Goal: Contribute content: Add original content to the website for others to see

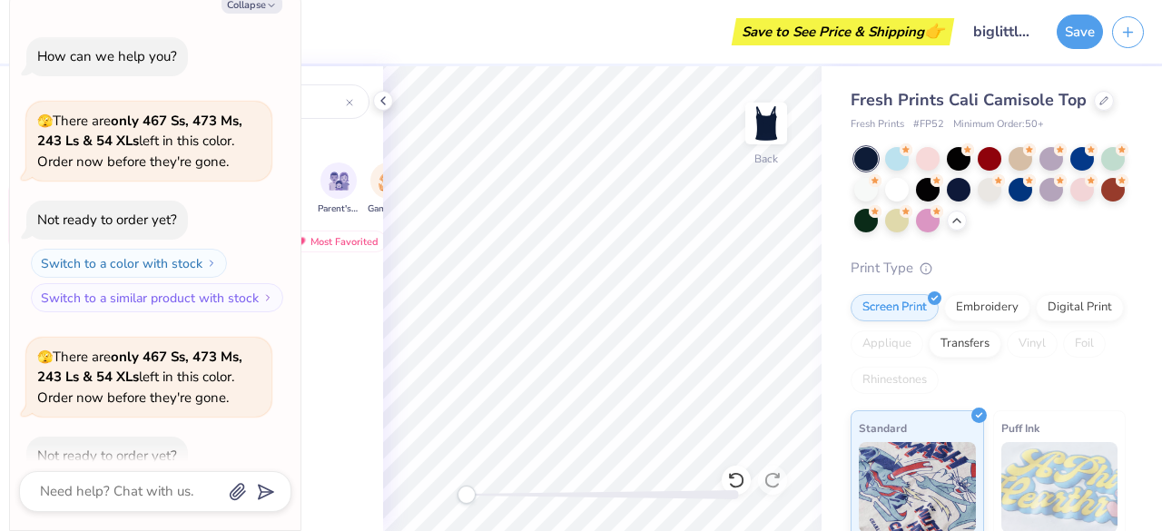
scroll to position [752, 0]
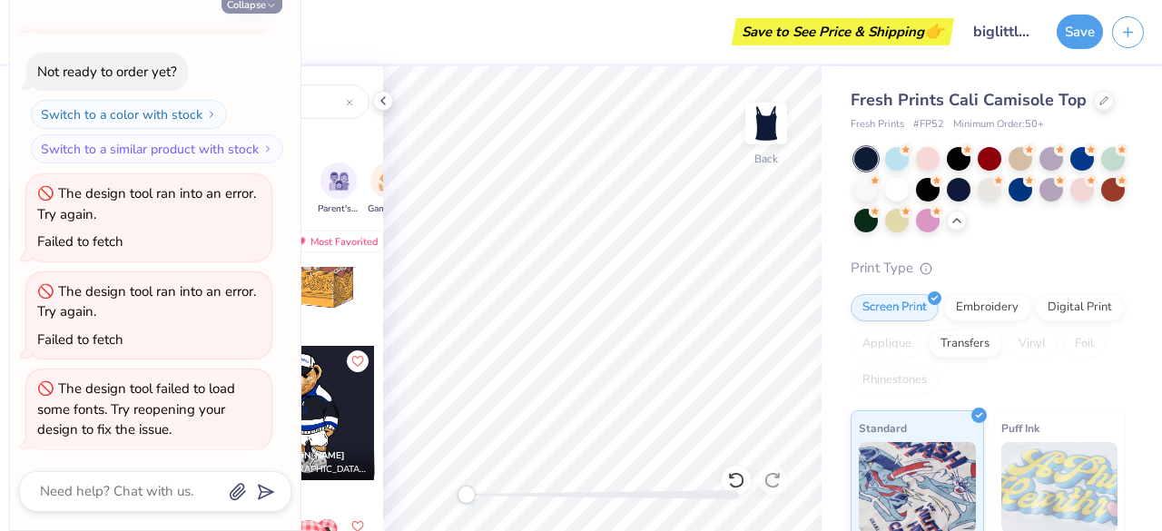
click at [266, 8] on icon "button" at bounding box center [271, 5] width 11 height 11
type textarea "x"
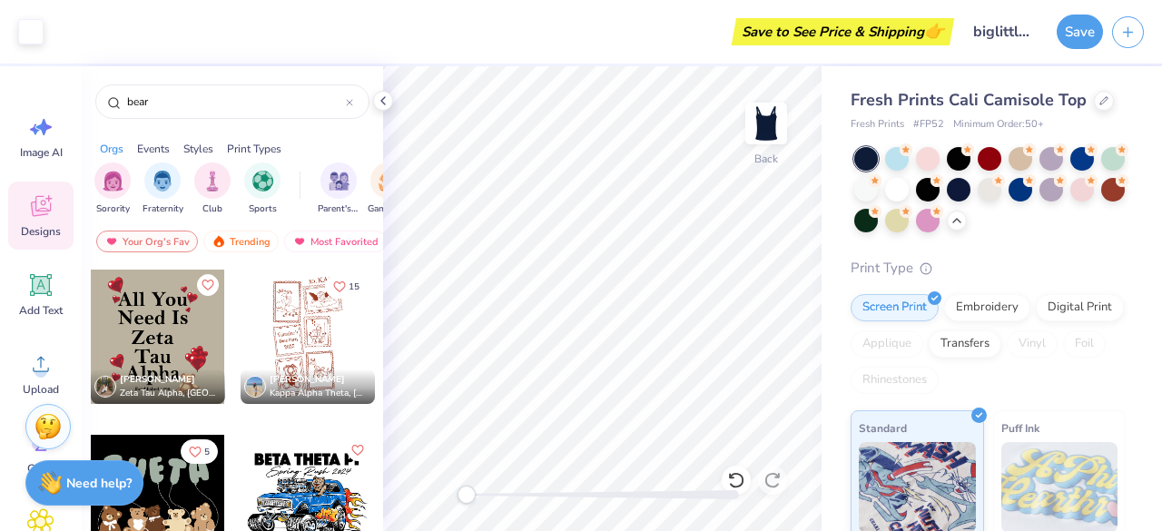
scroll to position [9105, 0]
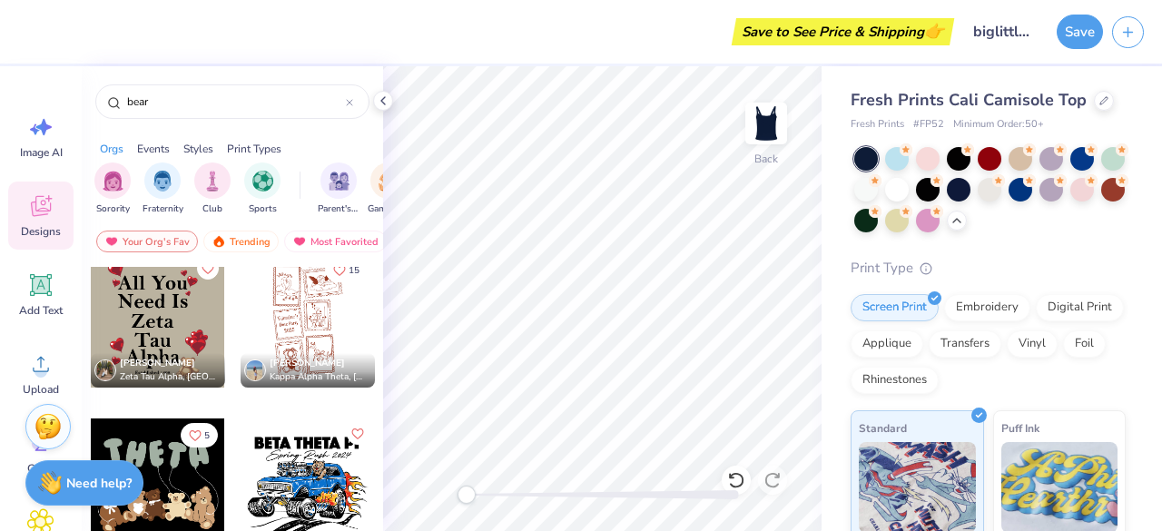
click at [303, 330] on div at bounding box center [308, 320] width 134 height 134
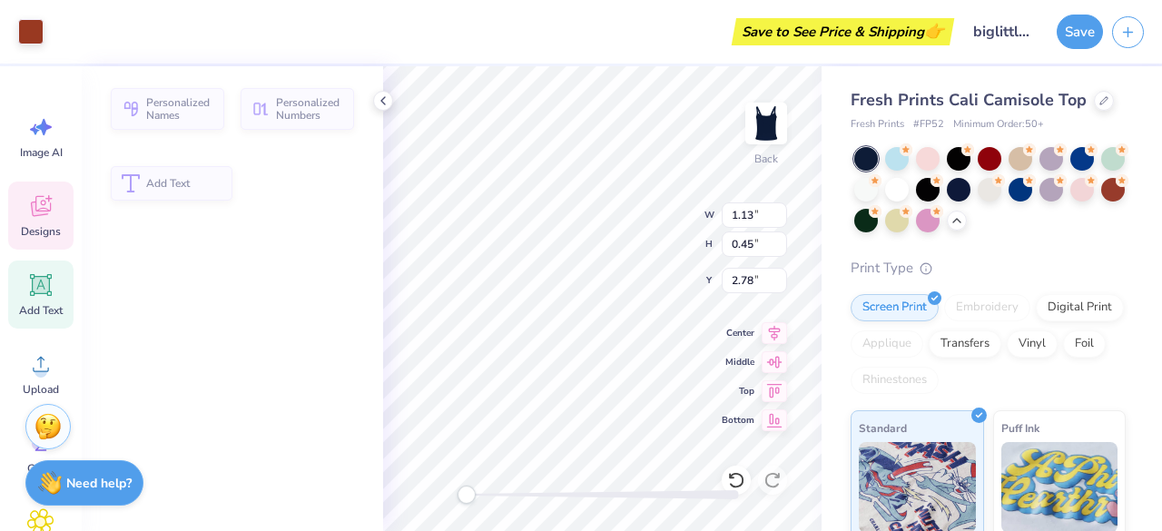
scroll to position [15, 2]
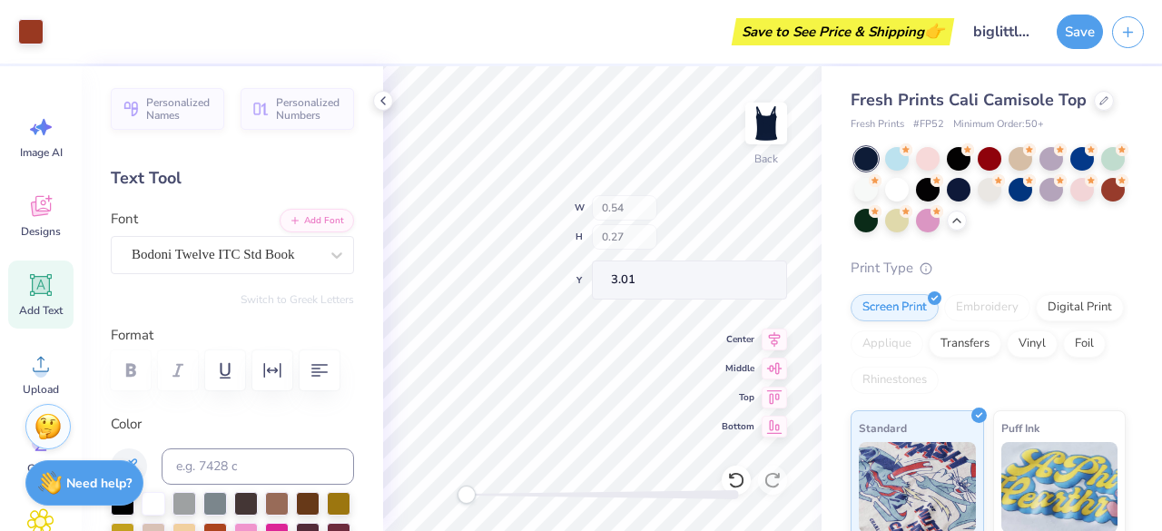
type input "0.54"
type input "0.27"
type input "3.01"
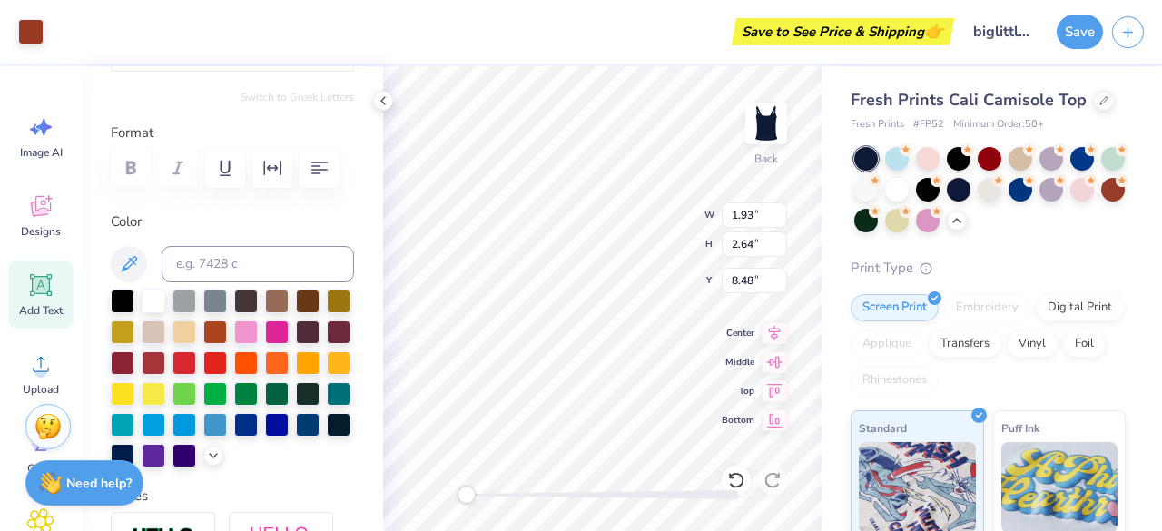
scroll to position [222, 0]
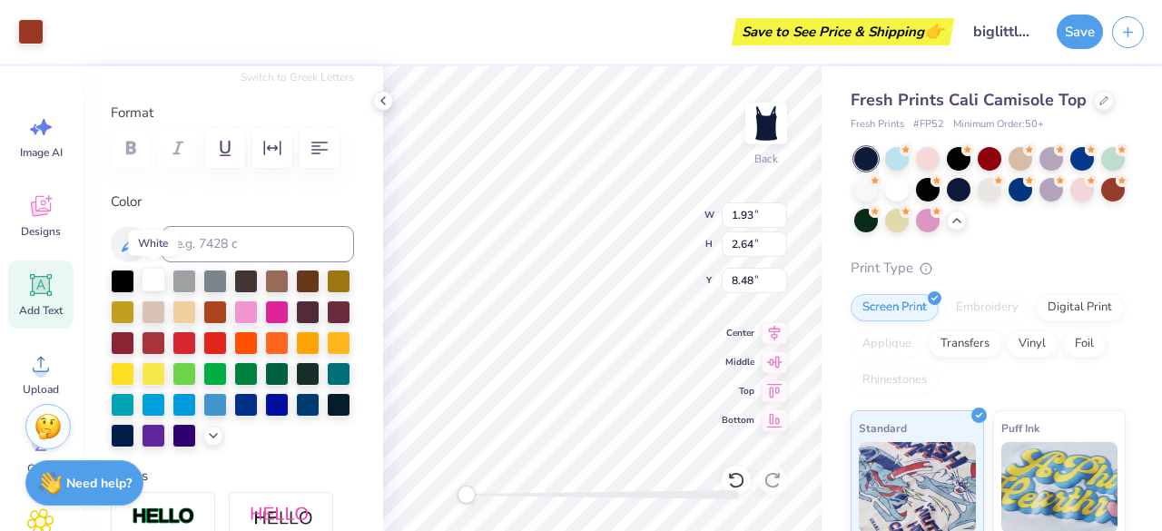
click at [153, 277] on div at bounding box center [154, 280] width 24 height 24
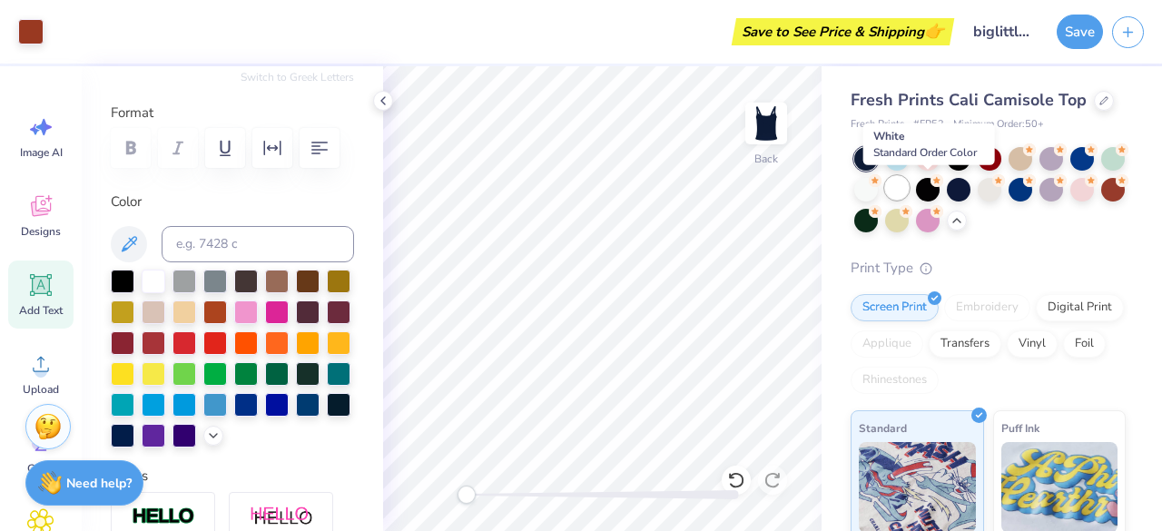
click at [909, 185] on div at bounding box center [897, 188] width 24 height 24
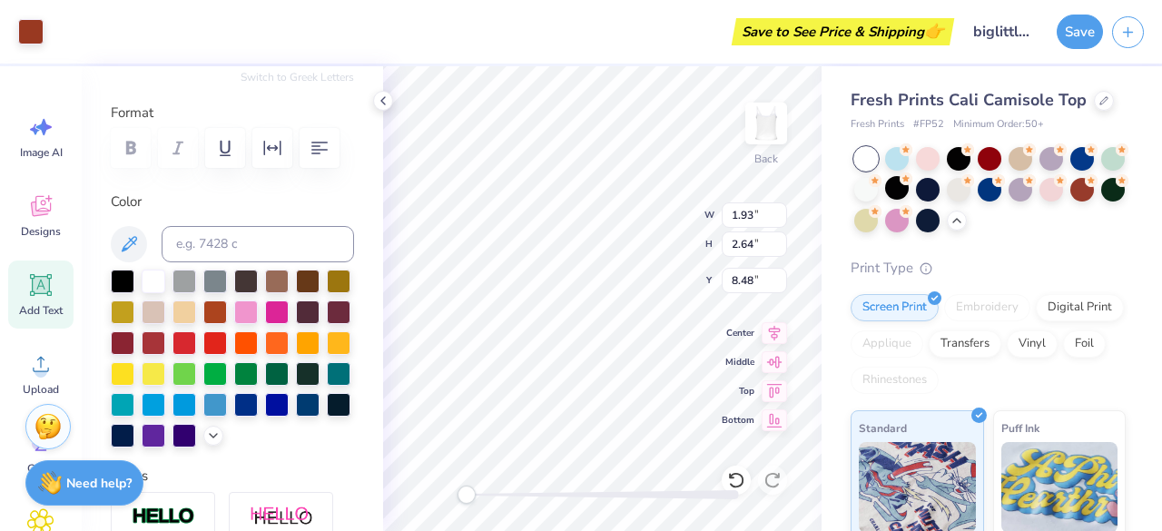
type input "5.40"
type input "6.02"
type input "8.21"
type input "3.62"
type input "2.10"
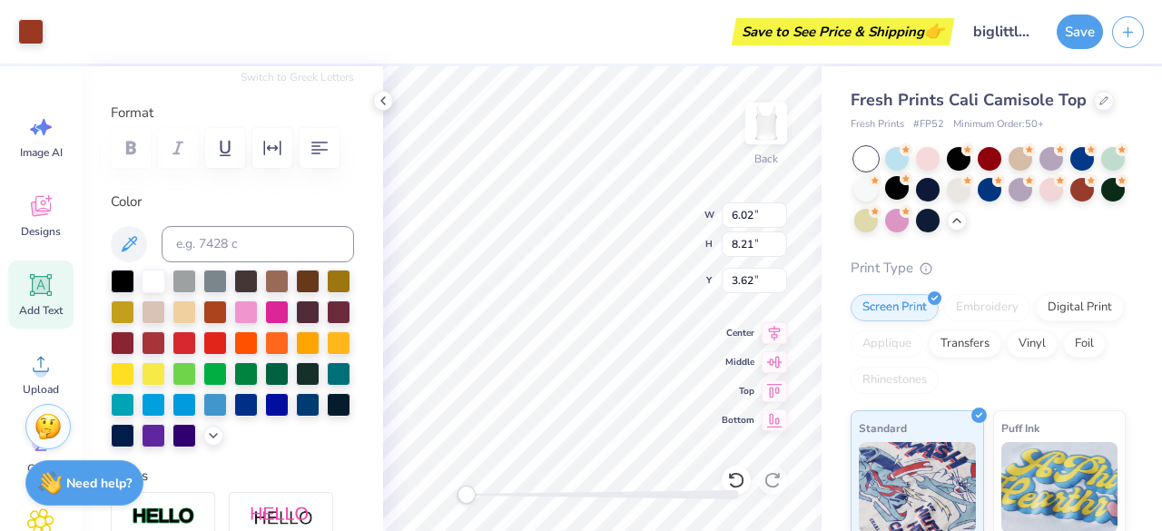
type input "2.86"
type input "4.61"
type input "2.86"
type input "3.90"
type input "4.34"
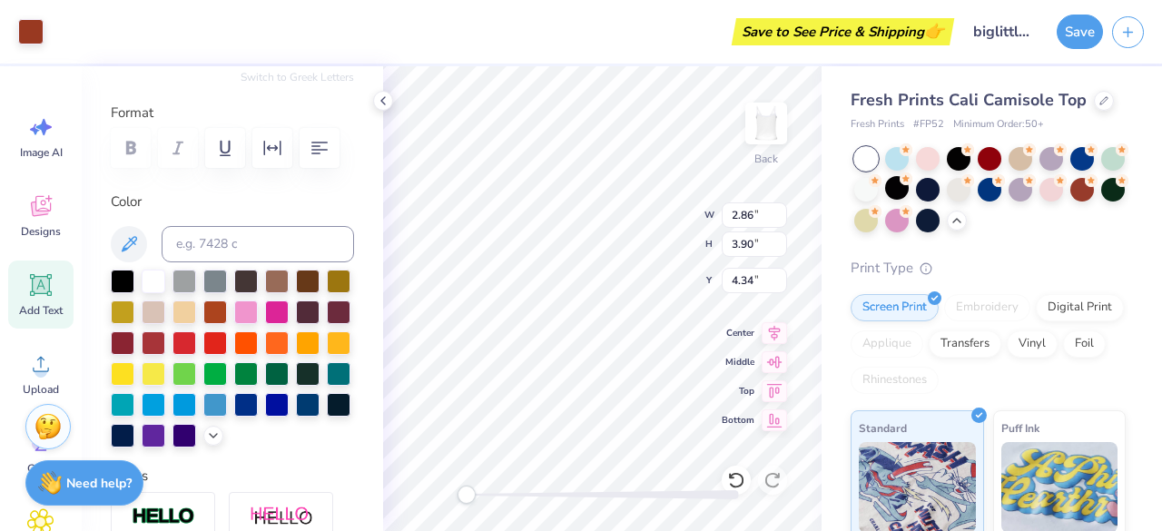
type input "3.12"
type input "4.25"
type input "3.32"
type input "4.53"
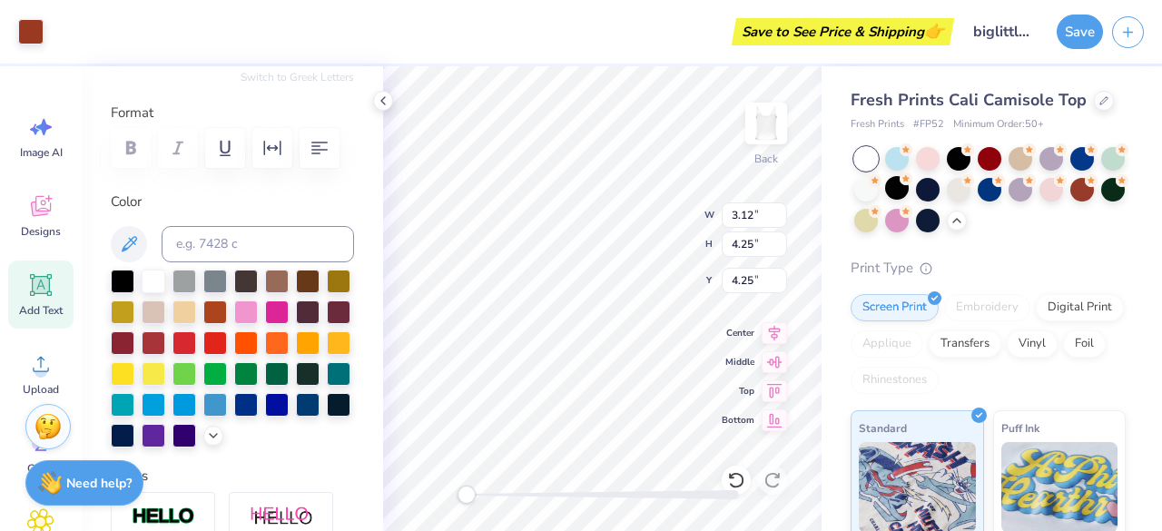
type input "4.18"
type input "3.68"
type input "5.01"
type input "3.66"
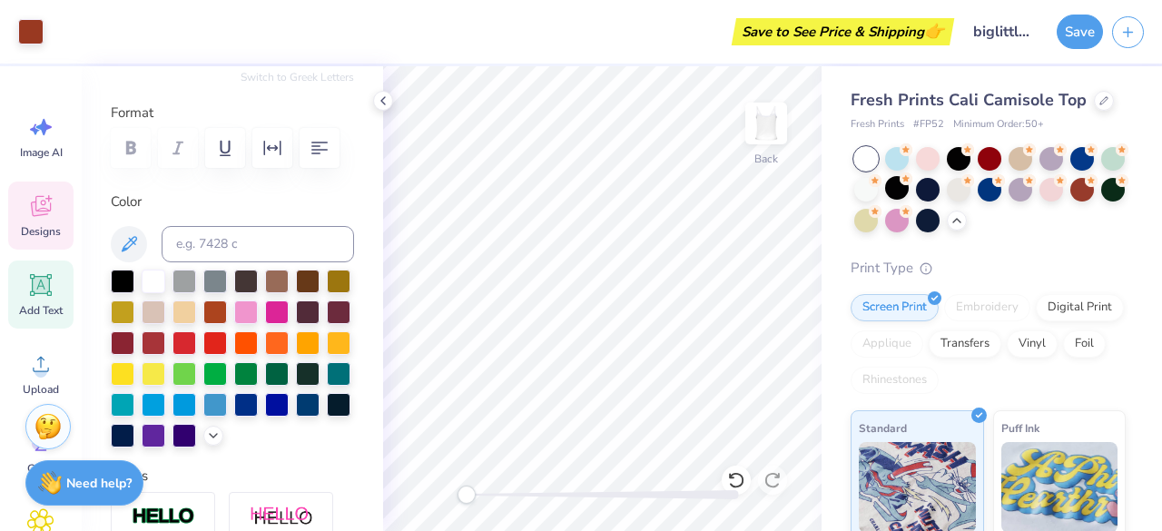
click at [49, 213] on icon at bounding box center [40, 206] width 27 height 27
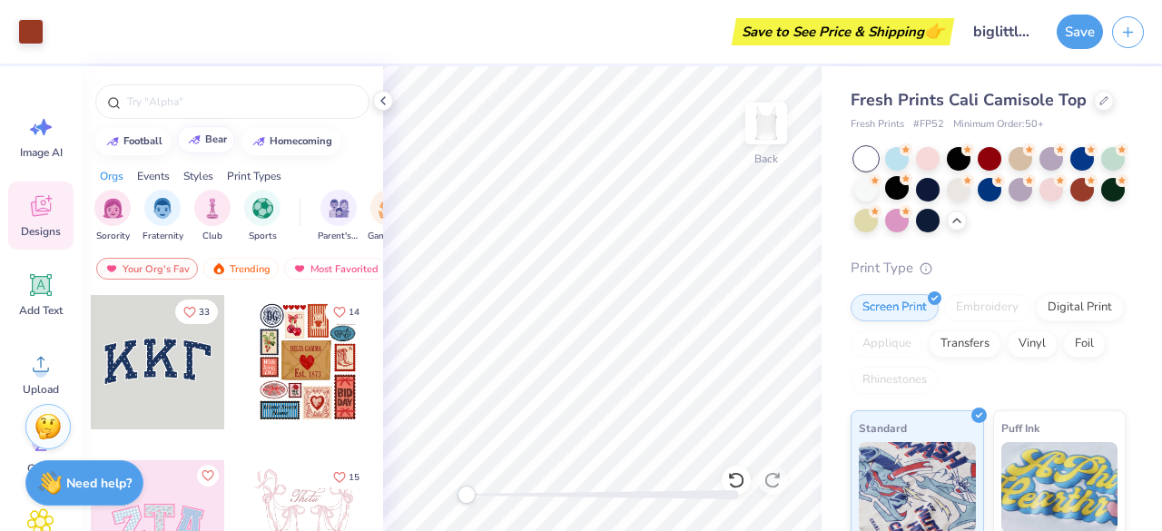
click at [205, 141] on div "bear" at bounding box center [216, 139] width 22 height 10
type input "bear"
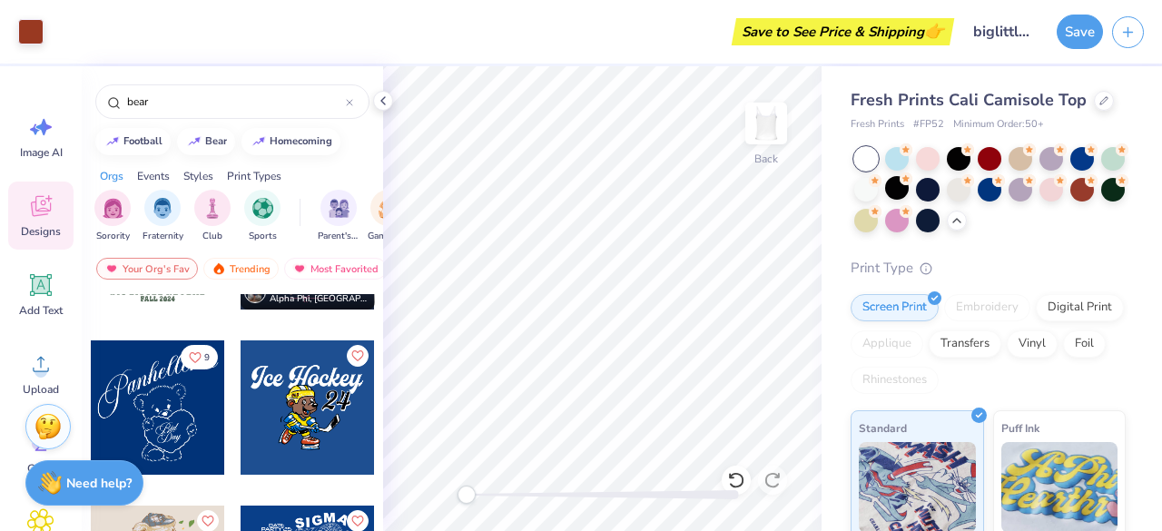
scroll to position [7227, 0]
click at [156, 382] on div at bounding box center [158, 408] width 134 height 134
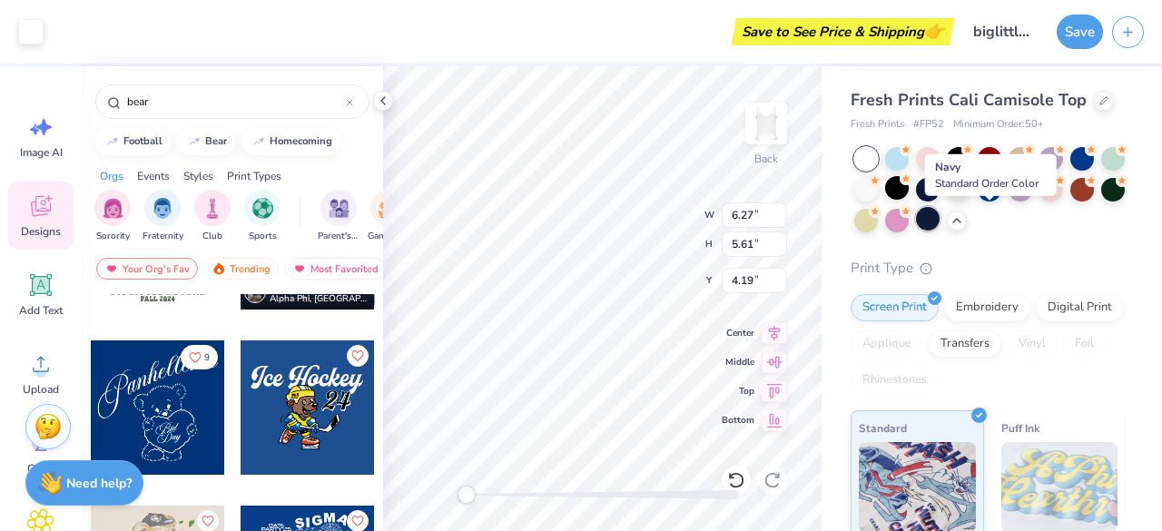
click at [940, 221] on div at bounding box center [928, 219] width 24 height 24
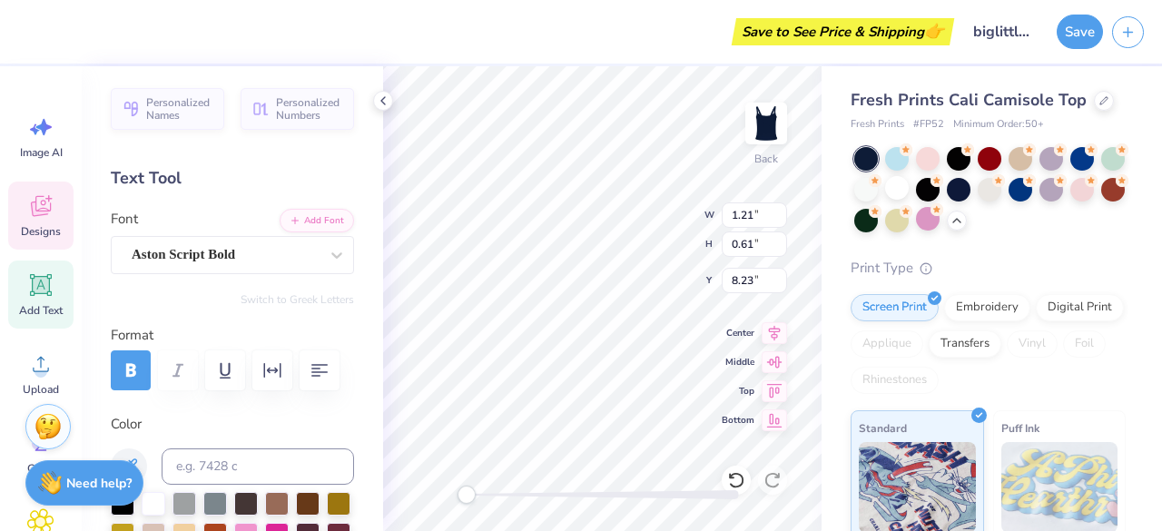
scroll to position [15, 2]
type input "1.20"
type input "0.62"
type input "7.77"
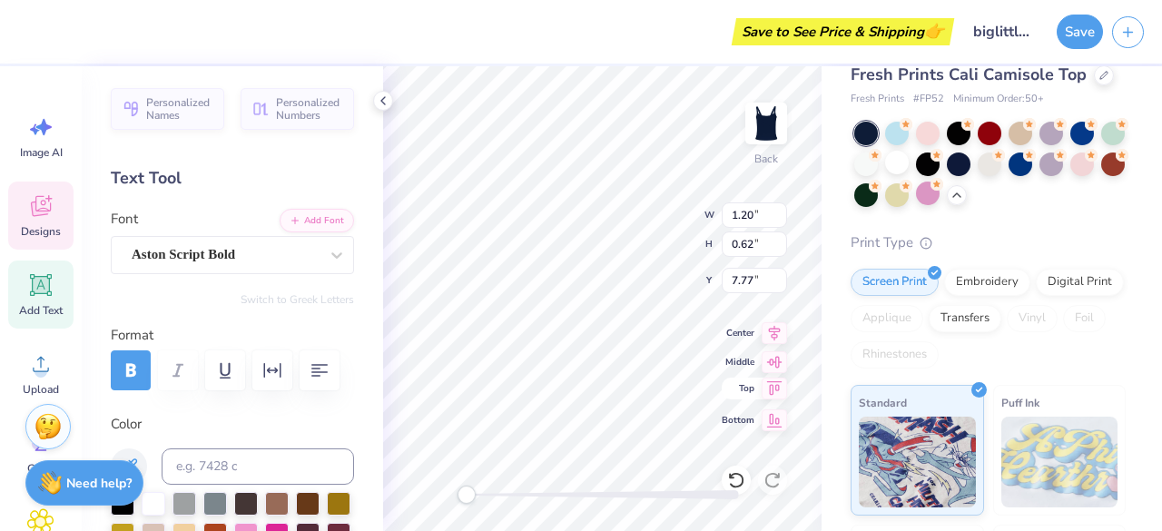
type textarea "Bd"
type input "1.07"
type textarea "Big"
click at [276, 373] on icon "button" at bounding box center [273, 371] width 22 height 22
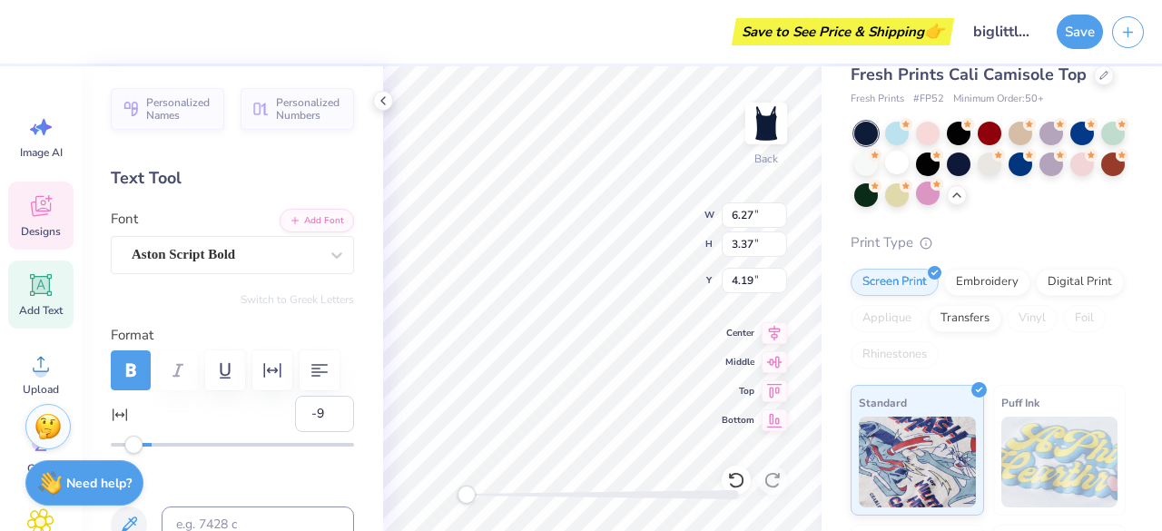
type input "-10"
drag, startPoint x: 154, startPoint y: 448, endPoint x: 130, endPoint y: 448, distance: 24.5
click at [130, 448] on div "Accessibility label" at bounding box center [130, 445] width 18 height 18
type input "7"
drag, startPoint x: 130, startPoint y: 448, endPoint x: 162, endPoint y: 449, distance: 31.8
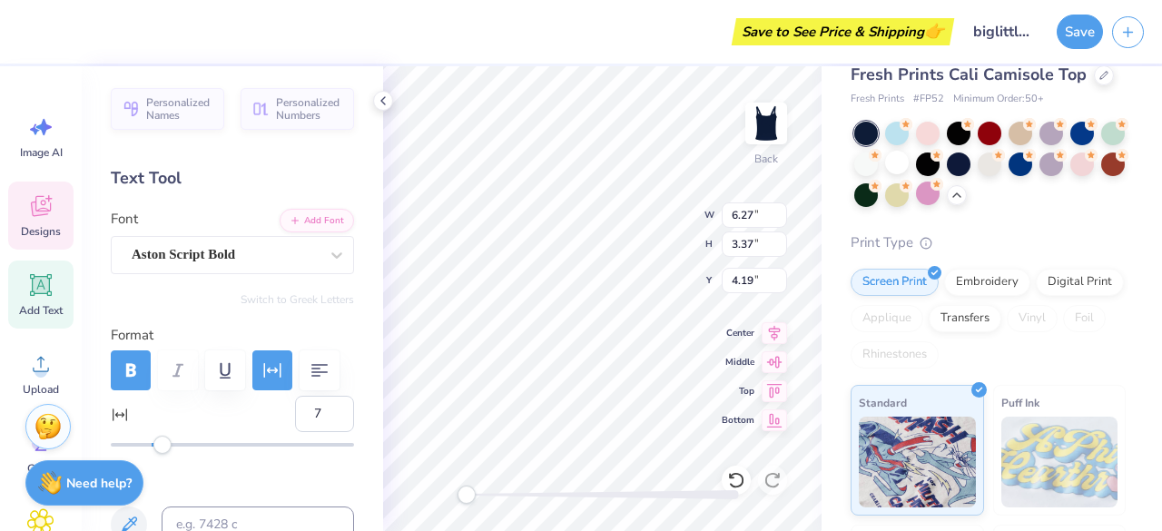
click at [162, 449] on div "Accessibility label" at bounding box center [162, 445] width 18 height 18
type input "8"
click at [164, 447] on div "Accessibility label" at bounding box center [164, 445] width 18 height 18
type input "6"
click at [160, 447] on div "Accessibility label" at bounding box center [161, 445] width 18 height 18
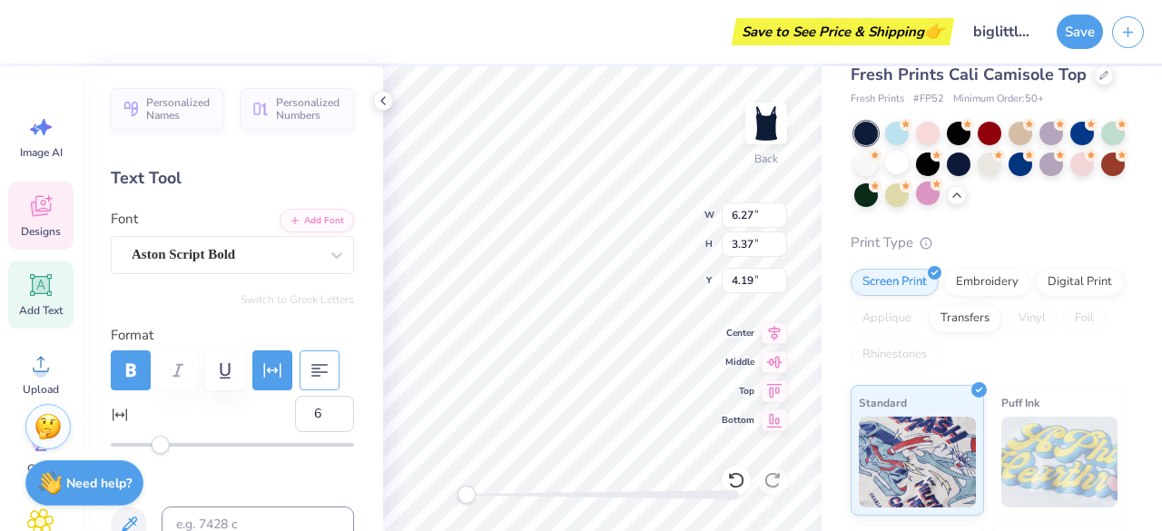
click at [324, 366] on icon "button" at bounding box center [320, 371] width 22 height 22
click at [46, 299] on div "Add Text" at bounding box center [40, 295] width 65 height 68
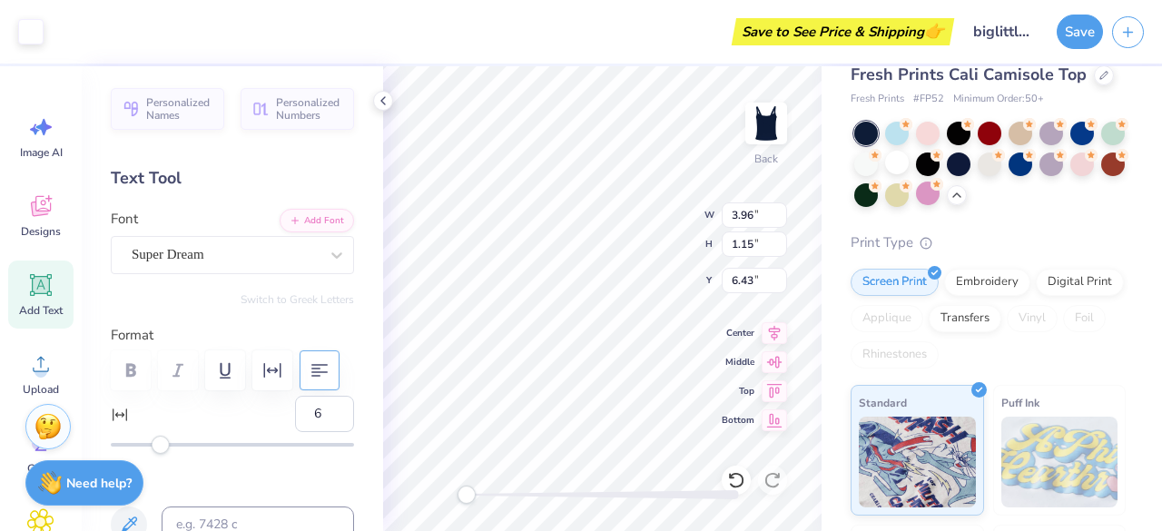
type input "3.96"
type input "1.15"
type input "6.43"
type input "0"
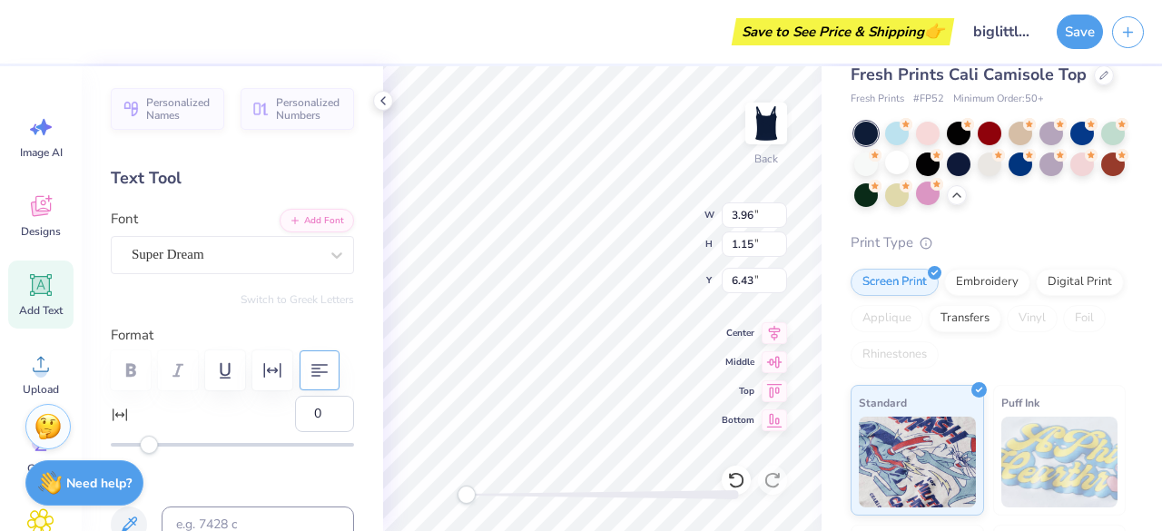
type textarea "T"
type textarea "big"
type input "4.57"
type input "5.63"
type input "3.12"
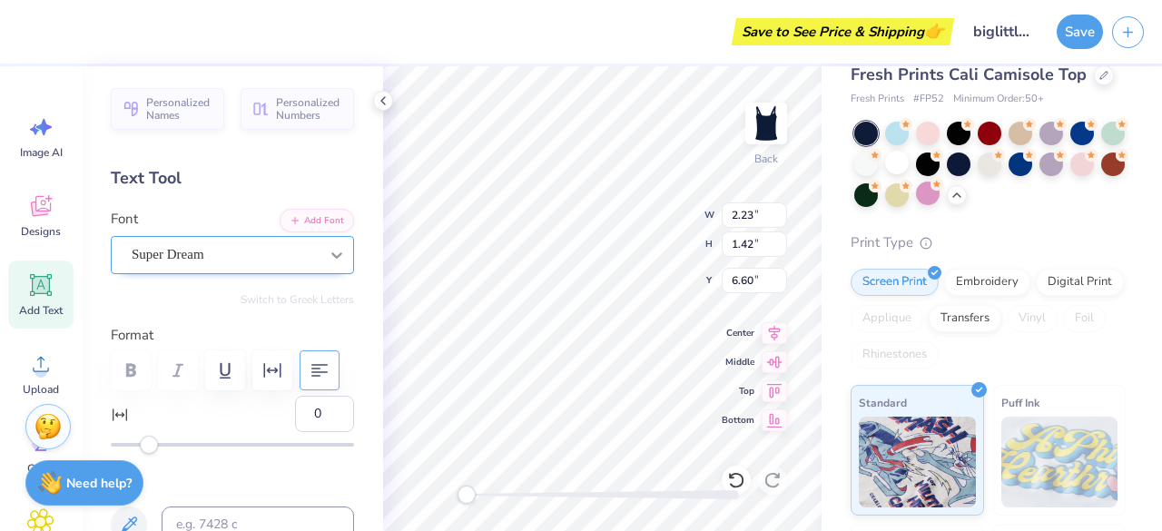
click at [328, 246] on icon at bounding box center [337, 255] width 18 height 18
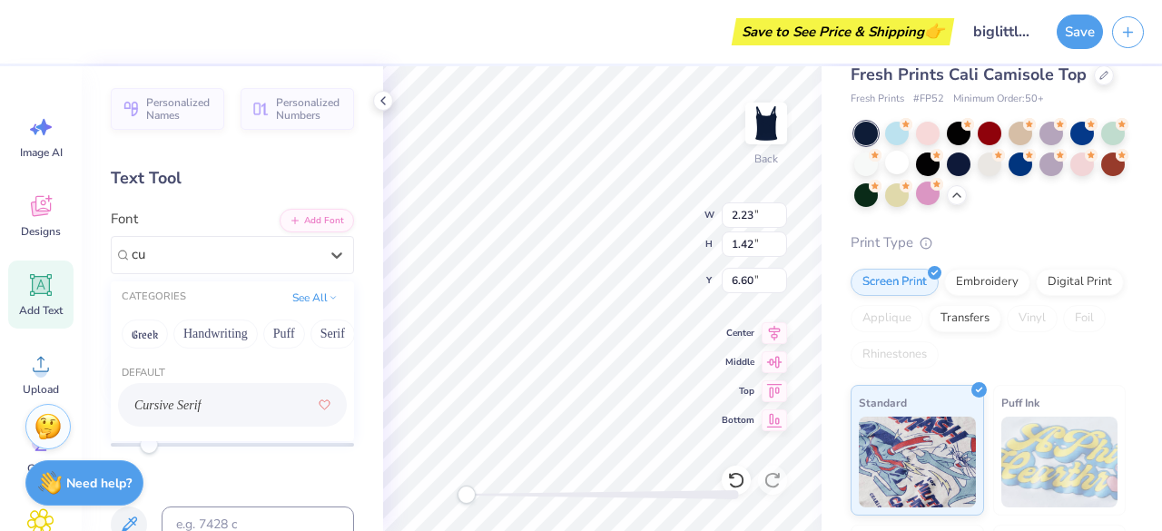
type input "c"
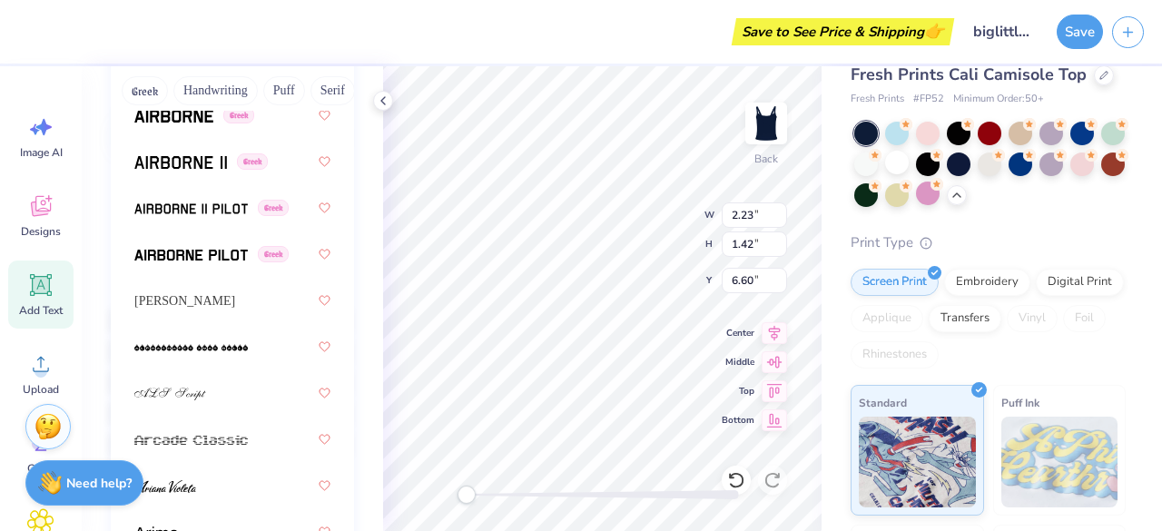
scroll to position [628, 0]
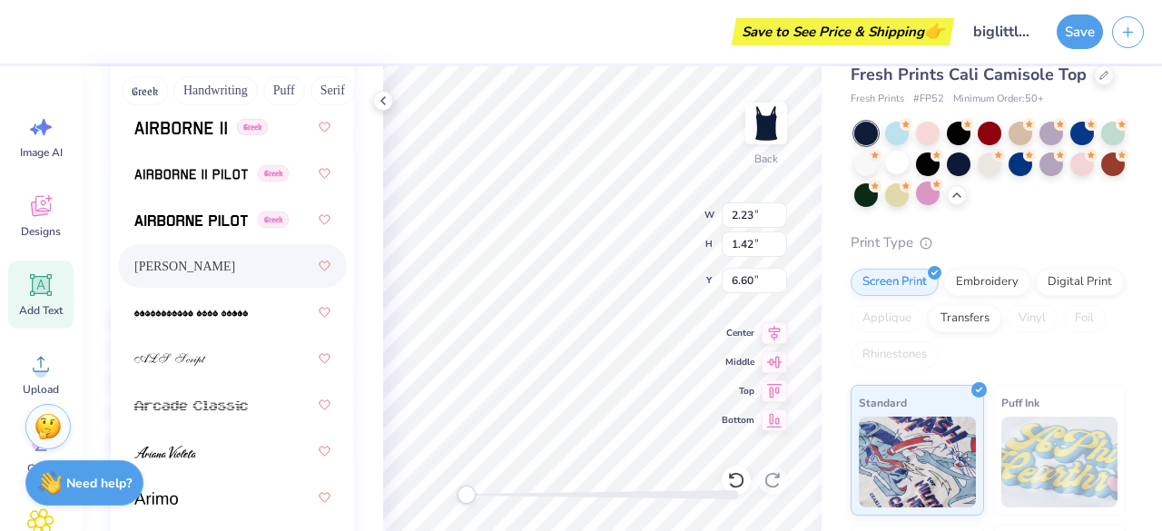
click at [200, 259] on div "[PERSON_NAME]" at bounding box center [232, 266] width 196 height 33
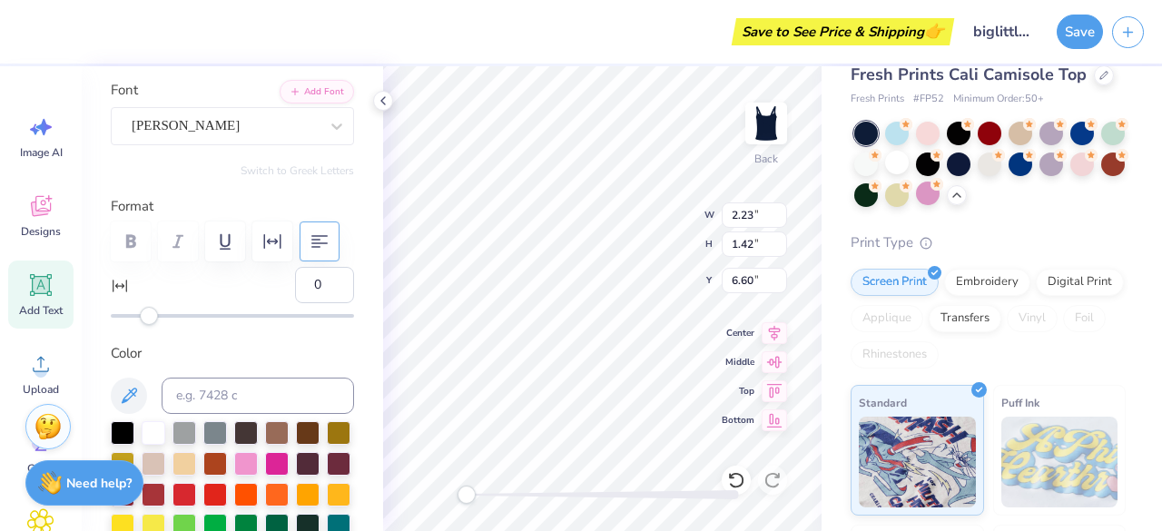
scroll to position [117, 0]
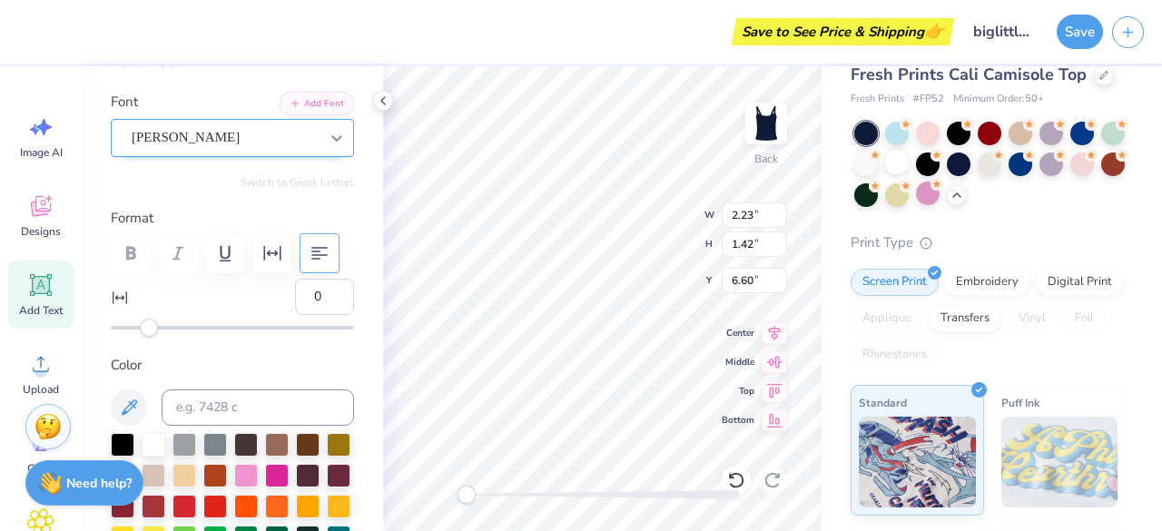
click at [328, 143] on icon at bounding box center [337, 138] width 18 height 18
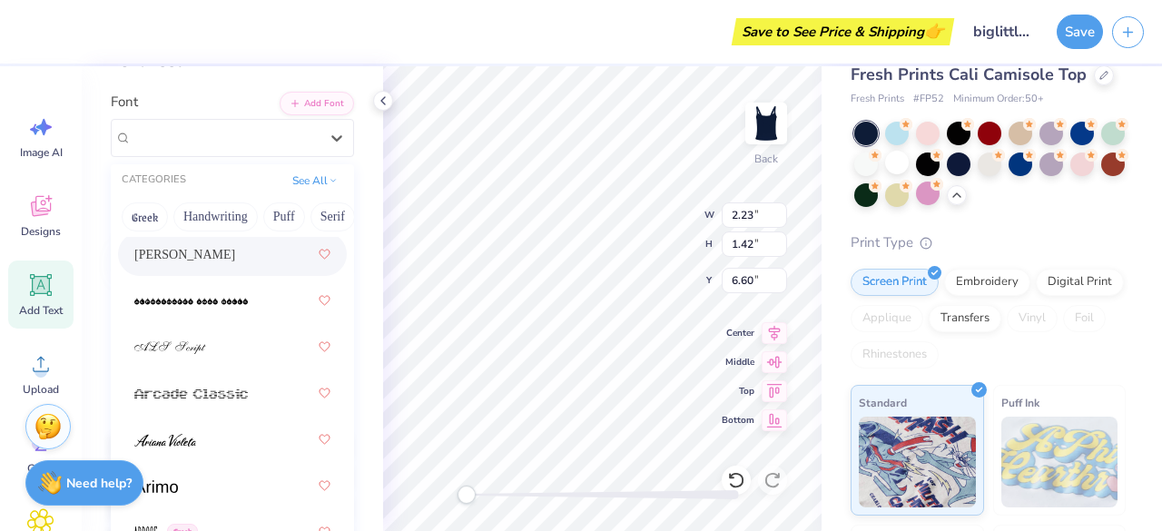
scroll to position [853, 0]
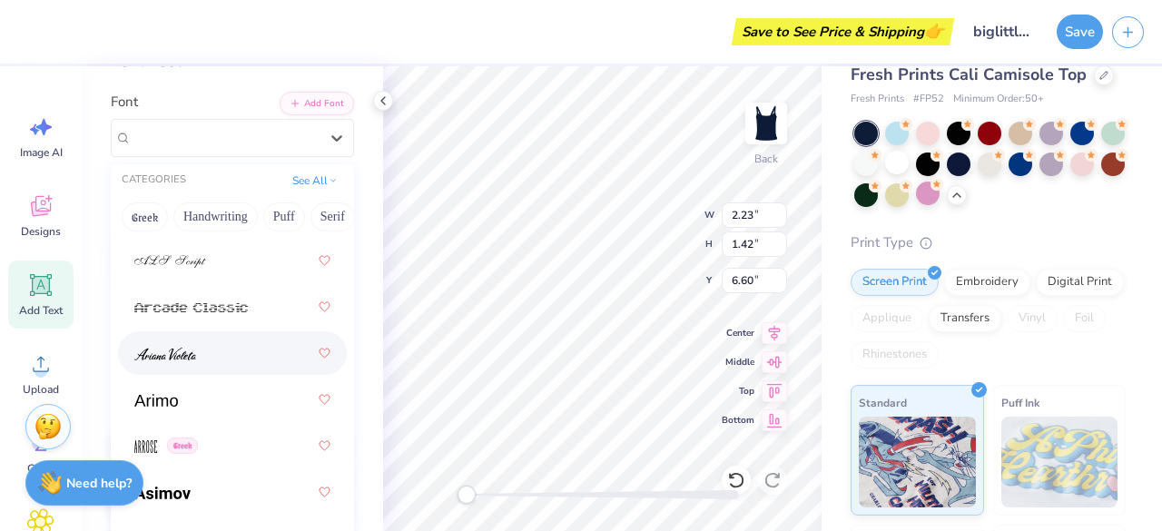
click at [204, 359] on div at bounding box center [232, 353] width 196 height 33
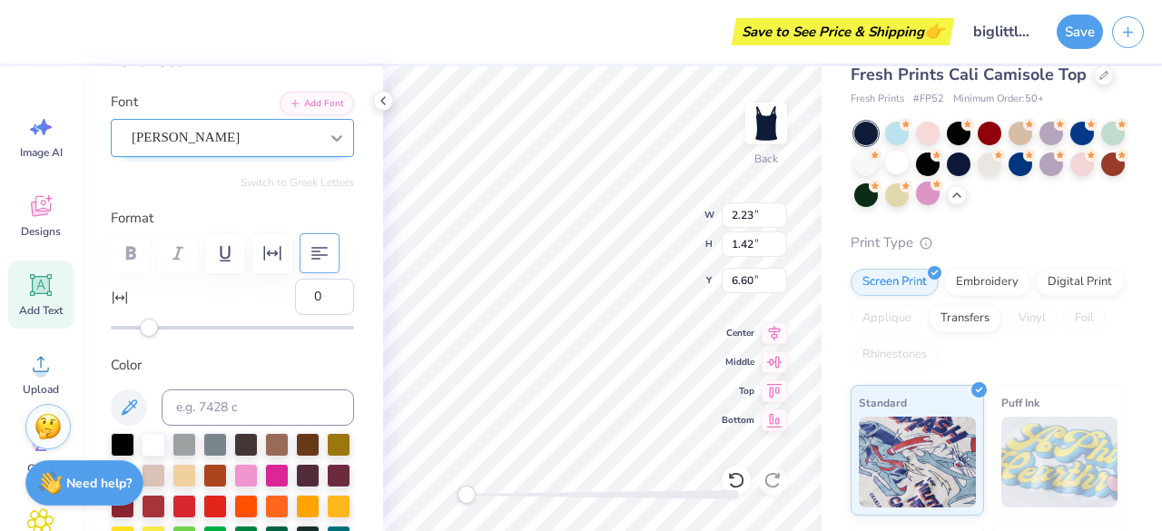
click at [328, 133] on icon at bounding box center [337, 138] width 18 height 18
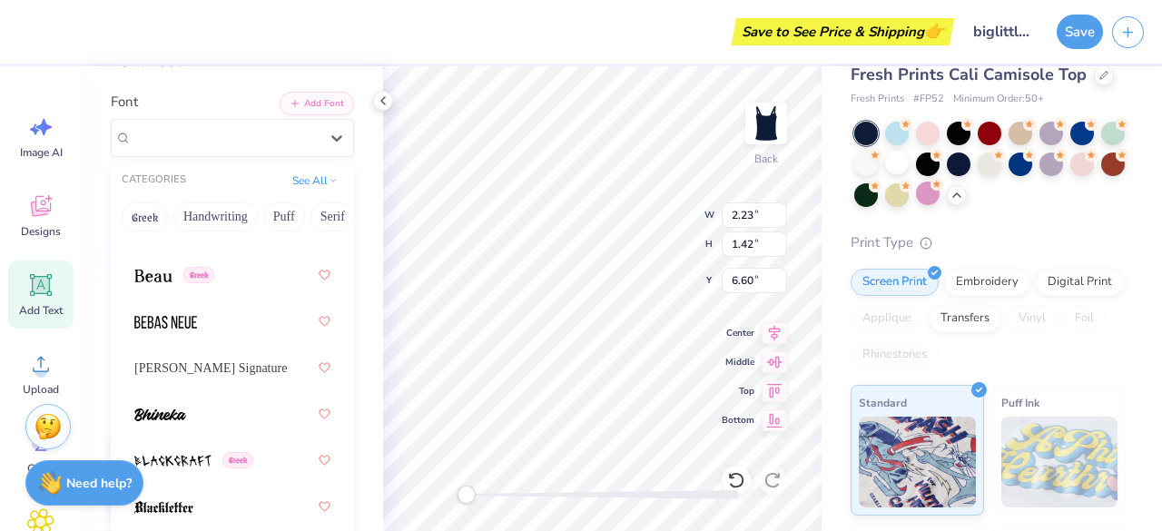
scroll to position [1267, 0]
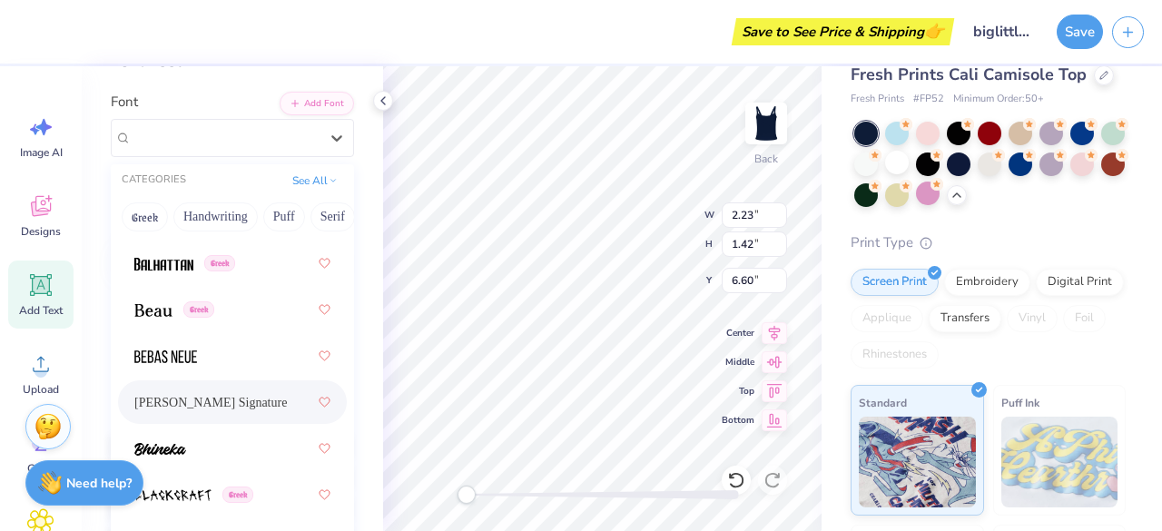
click at [225, 393] on span "[PERSON_NAME] Signature" at bounding box center [210, 402] width 153 height 19
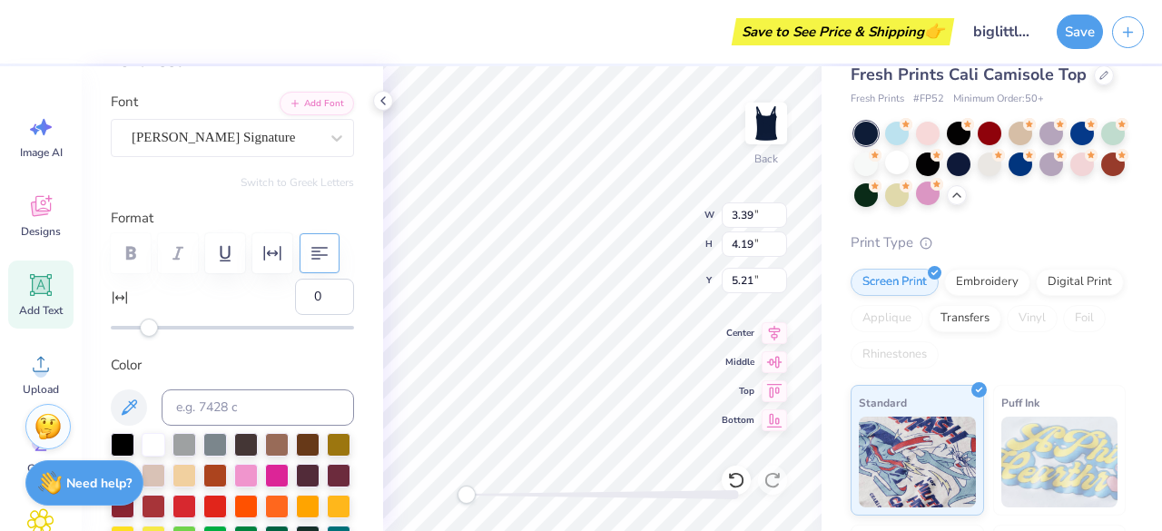
type input "3.39"
type input "4.19"
type input "5.21"
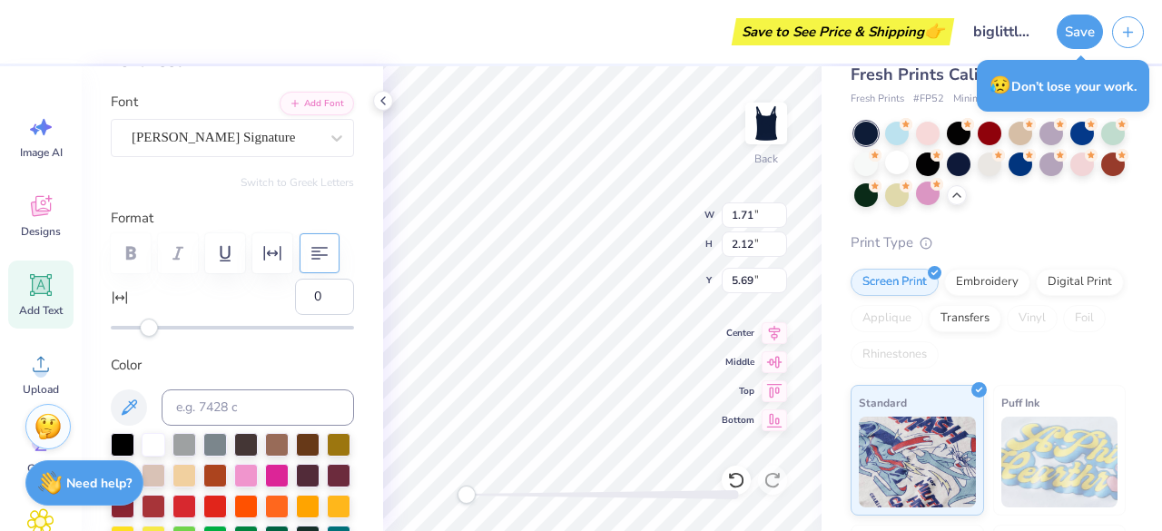
scroll to position [15, 2]
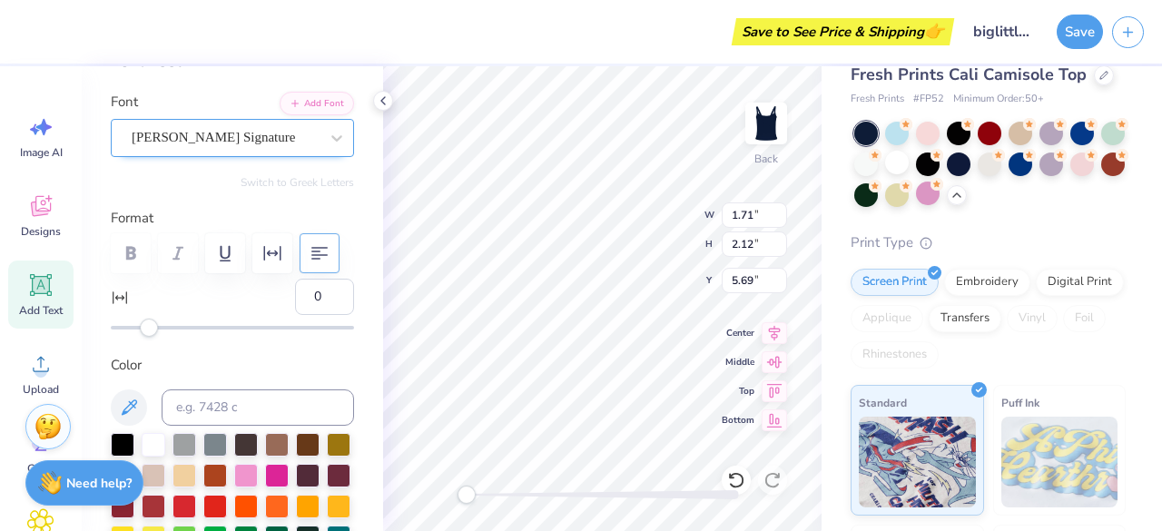
click at [287, 146] on div "[PERSON_NAME] Signature" at bounding box center [225, 138] width 191 height 28
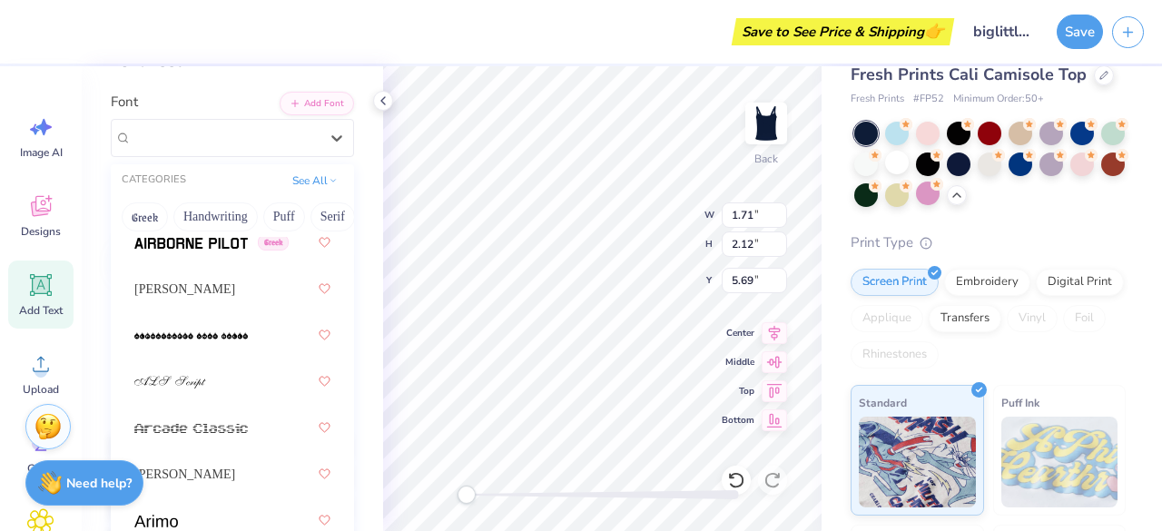
scroll to position [750, 0]
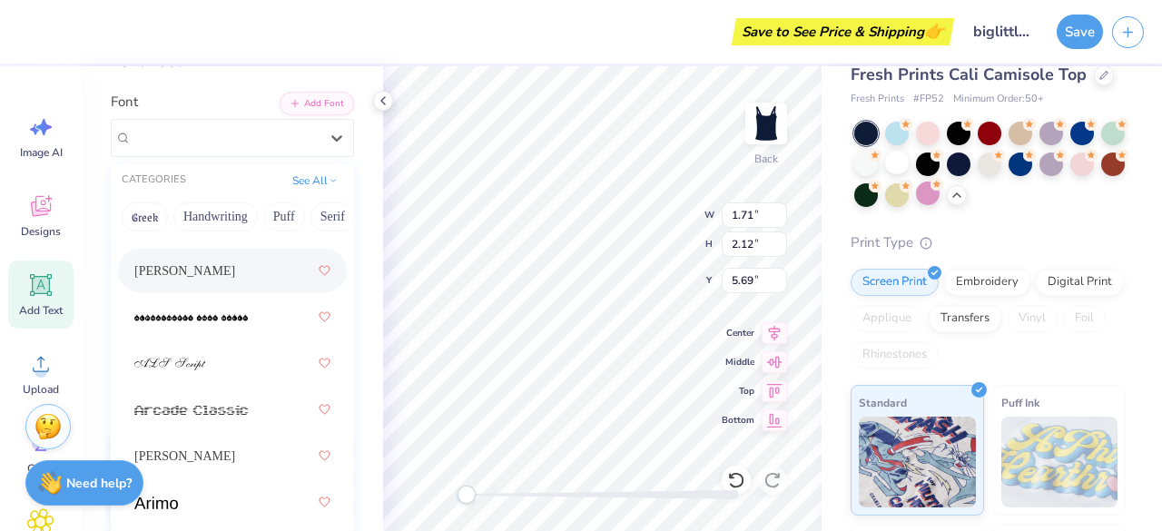
click at [179, 269] on span "[PERSON_NAME]" at bounding box center [184, 271] width 101 height 19
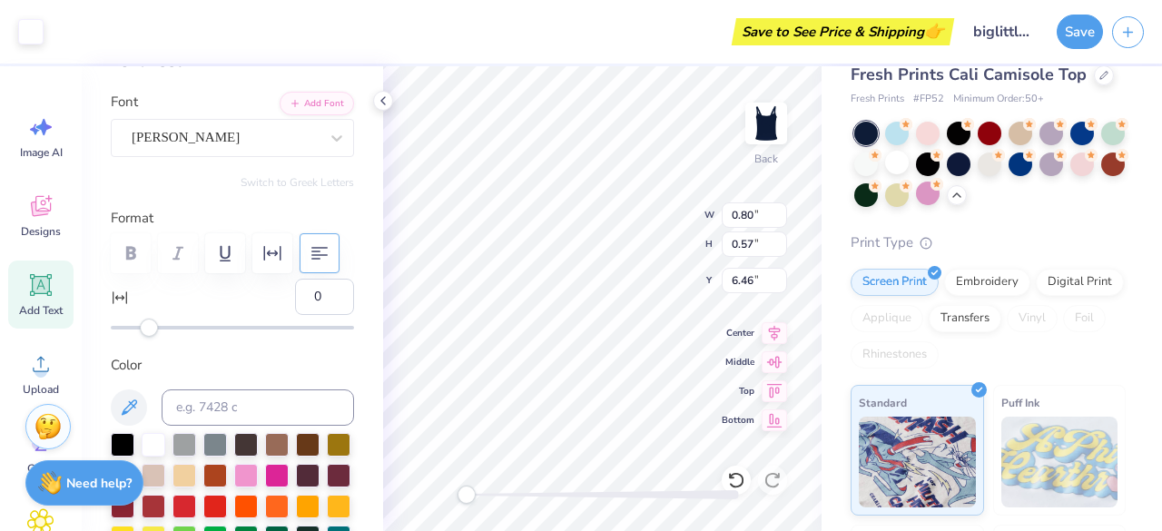
scroll to position [15, 2]
click at [328, 133] on icon at bounding box center [337, 138] width 18 height 18
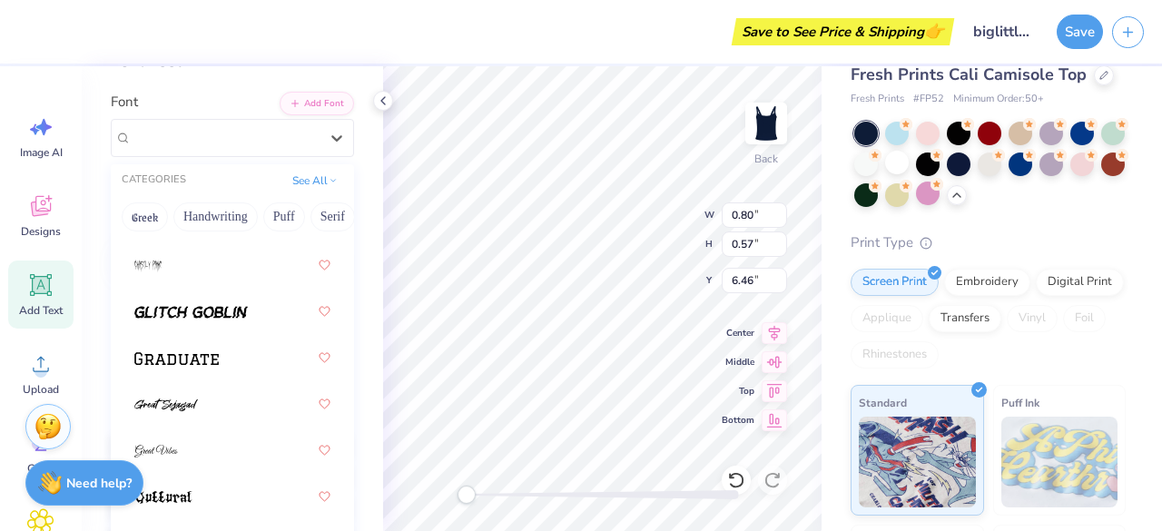
scroll to position [6179, 0]
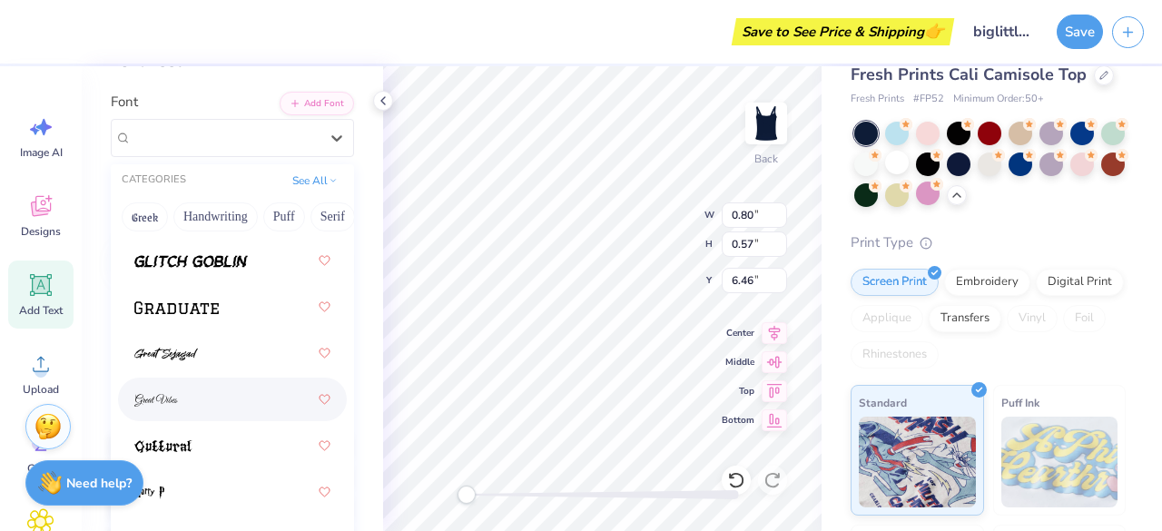
click at [178, 400] on div at bounding box center [232, 399] width 196 height 33
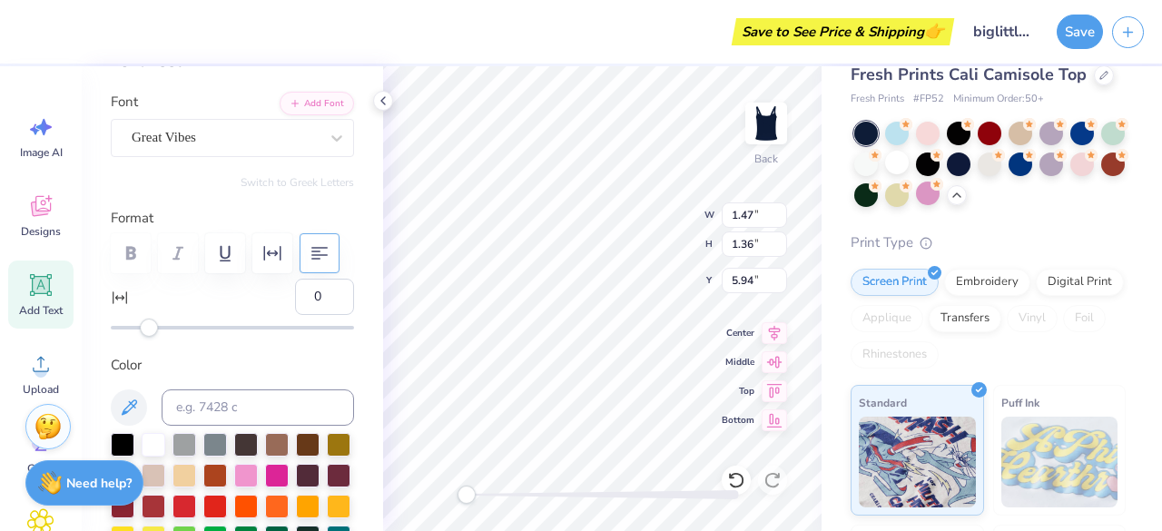
scroll to position [15, 2]
click at [328, 143] on icon at bounding box center [337, 138] width 18 height 18
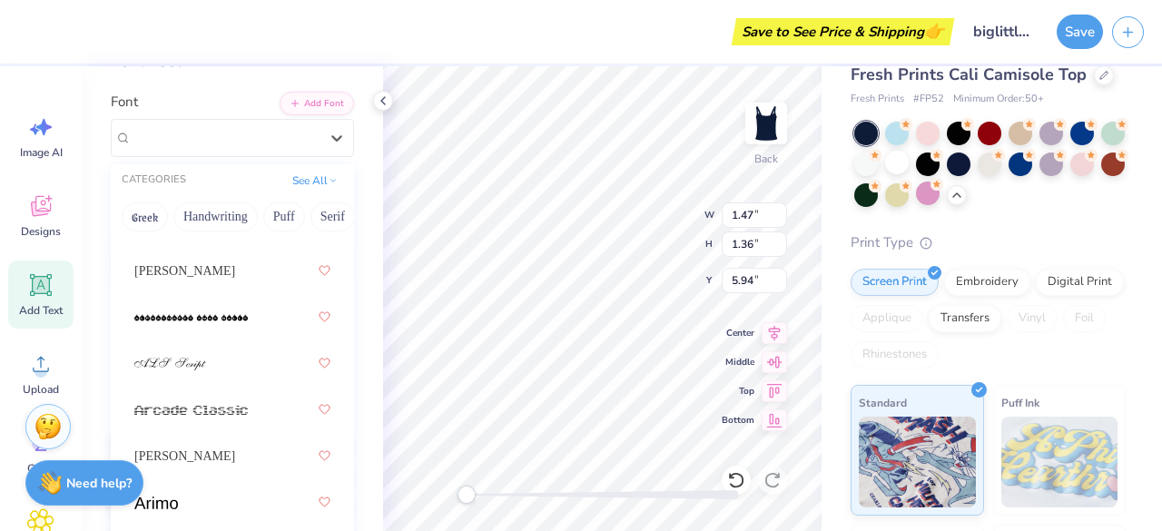
scroll to position [784, 0]
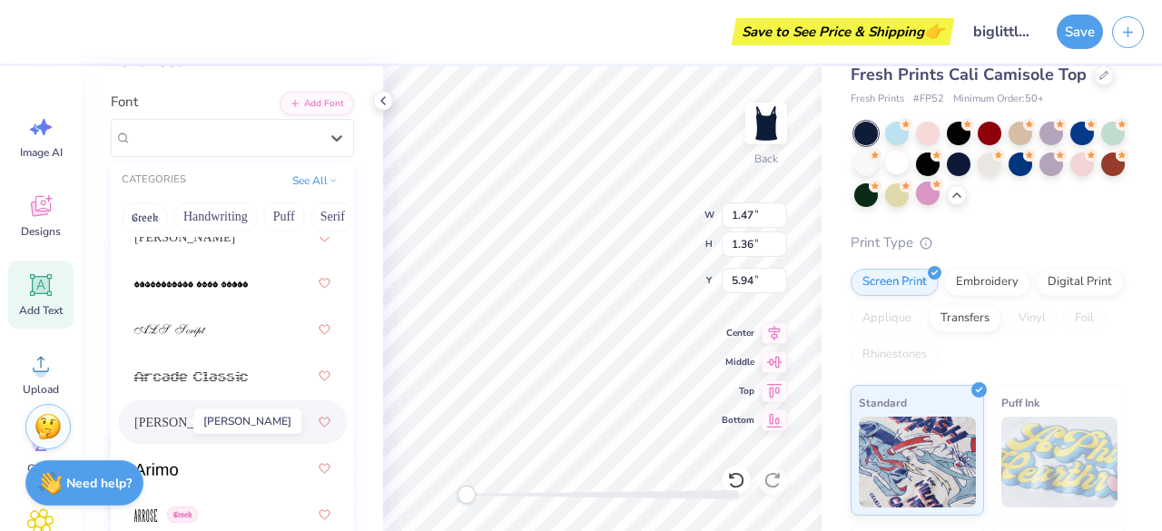
click at [173, 413] on span "[PERSON_NAME]" at bounding box center [184, 422] width 101 height 19
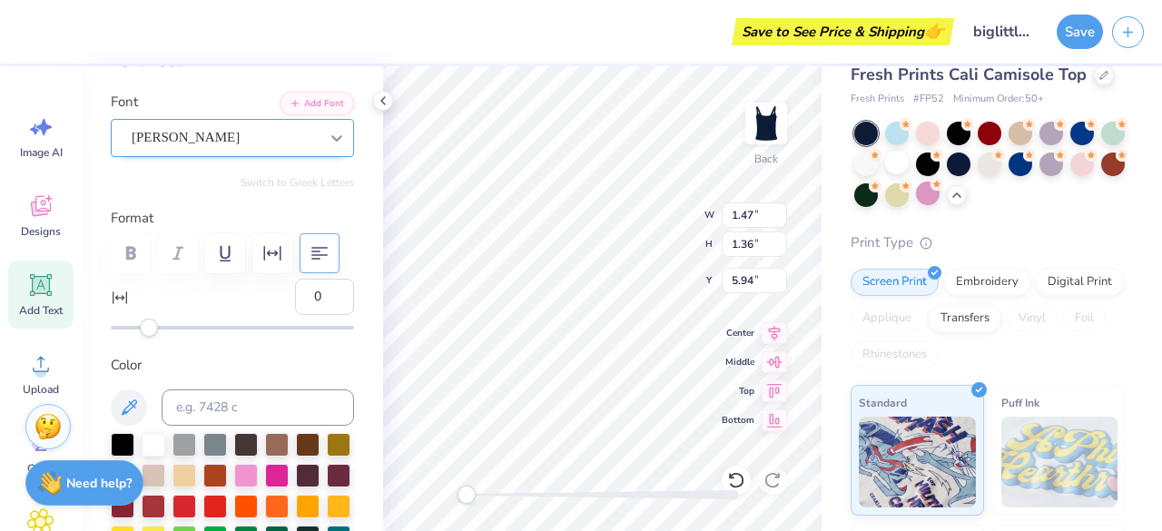
click at [328, 138] on icon at bounding box center [337, 138] width 18 height 18
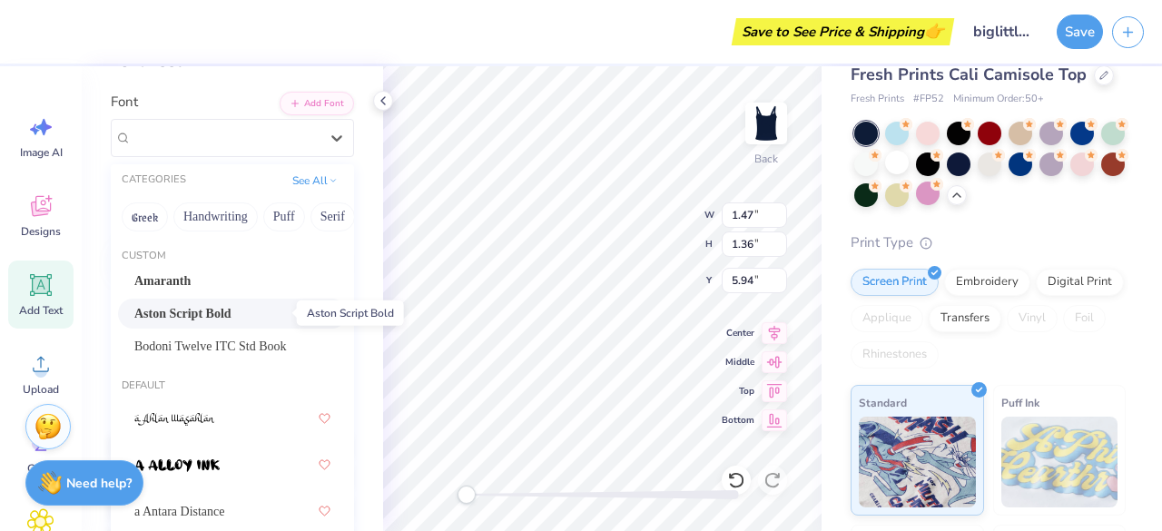
click at [232, 318] on span "Aston Script Bold" at bounding box center [182, 313] width 97 height 19
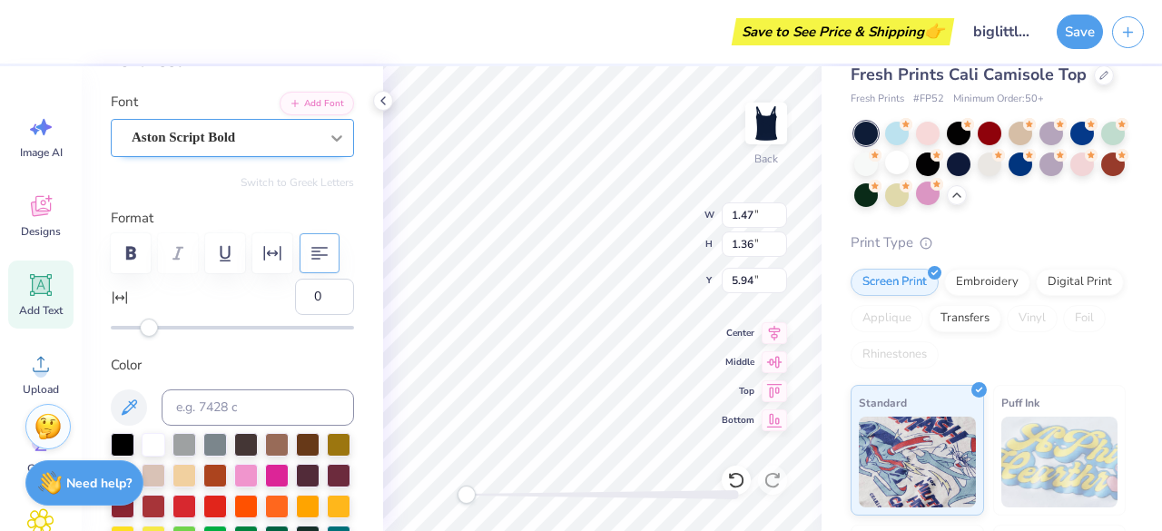
click at [328, 139] on icon at bounding box center [337, 138] width 18 height 18
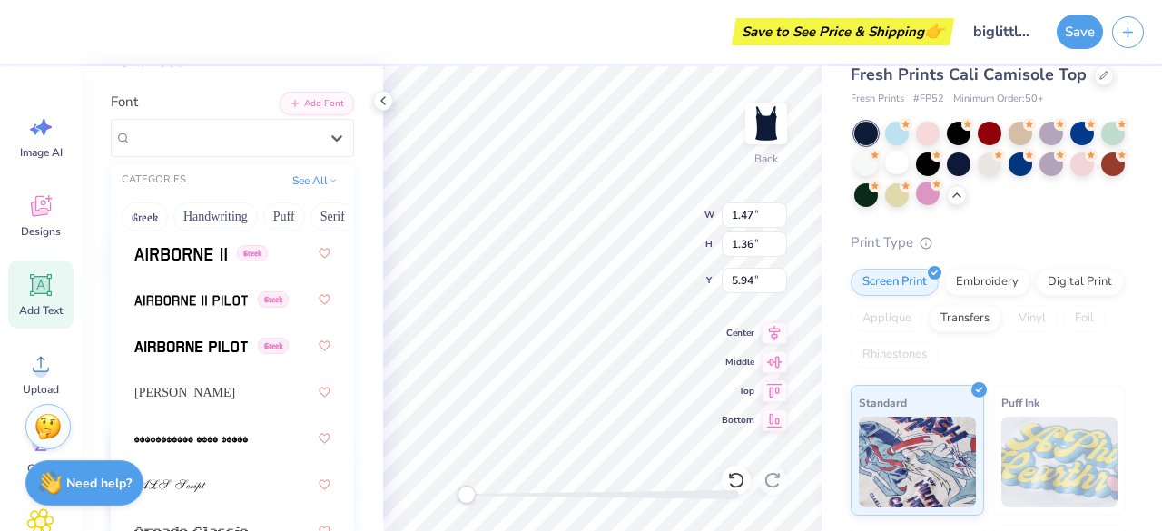
scroll to position [663, 0]
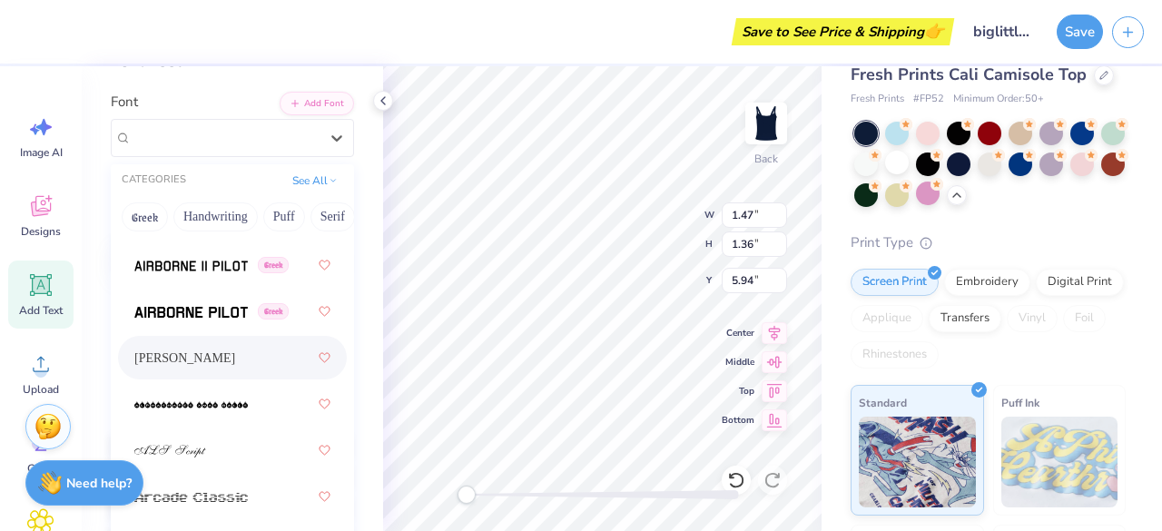
click at [184, 357] on span "[PERSON_NAME]" at bounding box center [184, 358] width 101 height 19
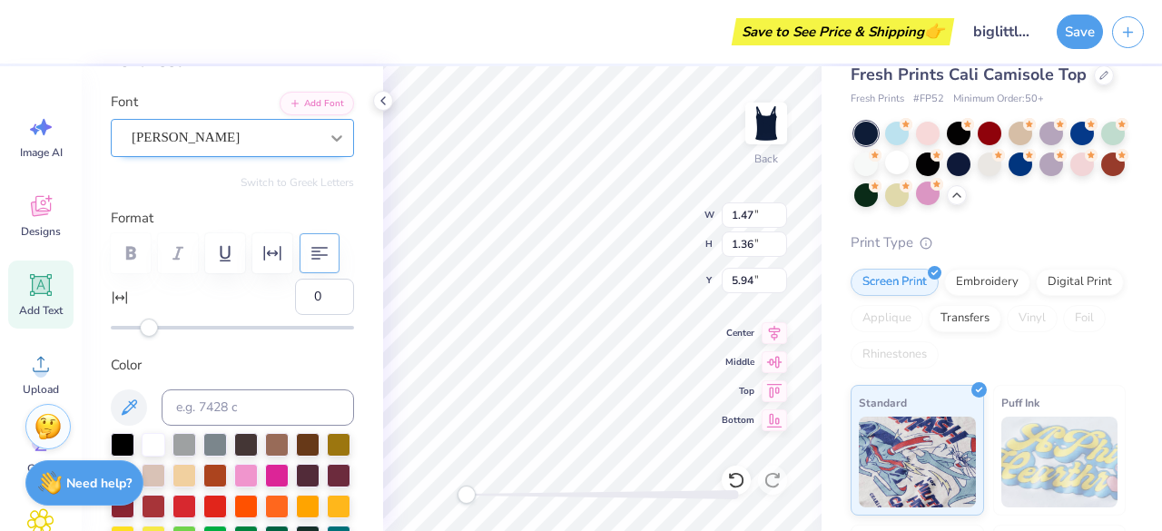
click at [328, 143] on icon at bounding box center [337, 138] width 18 height 18
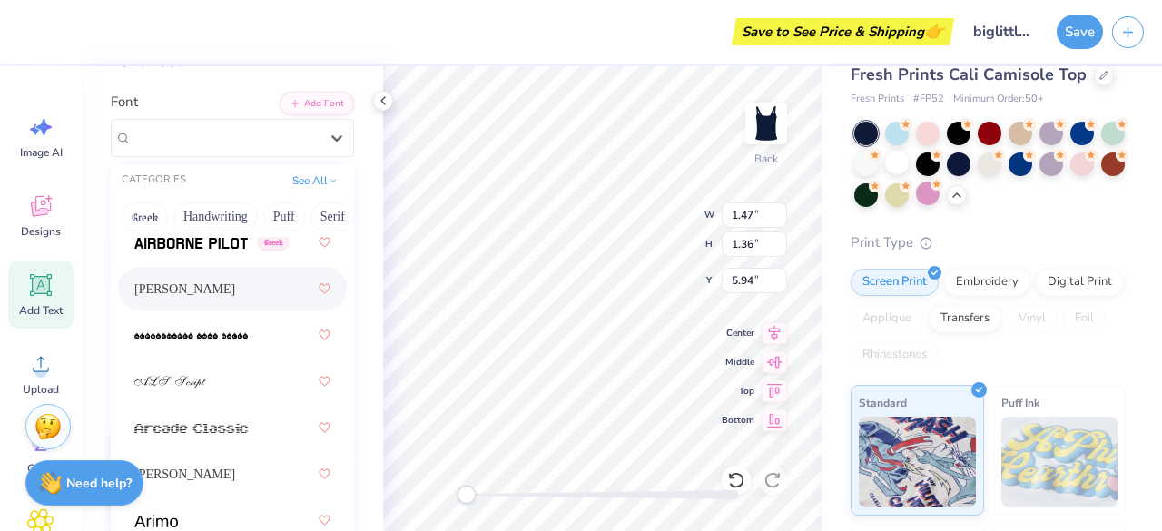
scroll to position [835, 0]
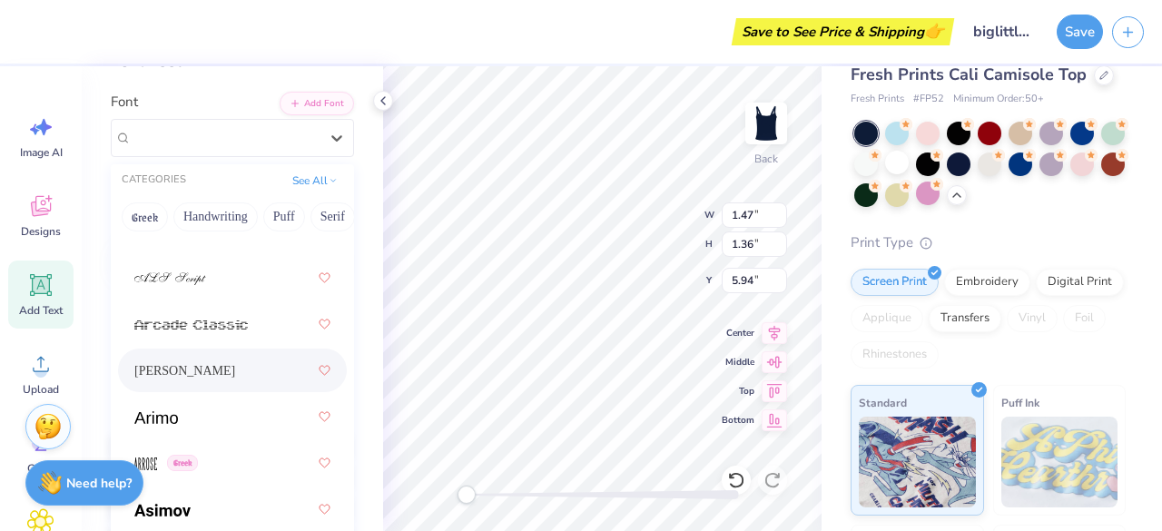
click at [197, 370] on div "[PERSON_NAME]" at bounding box center [232, 370] width 196 height 33
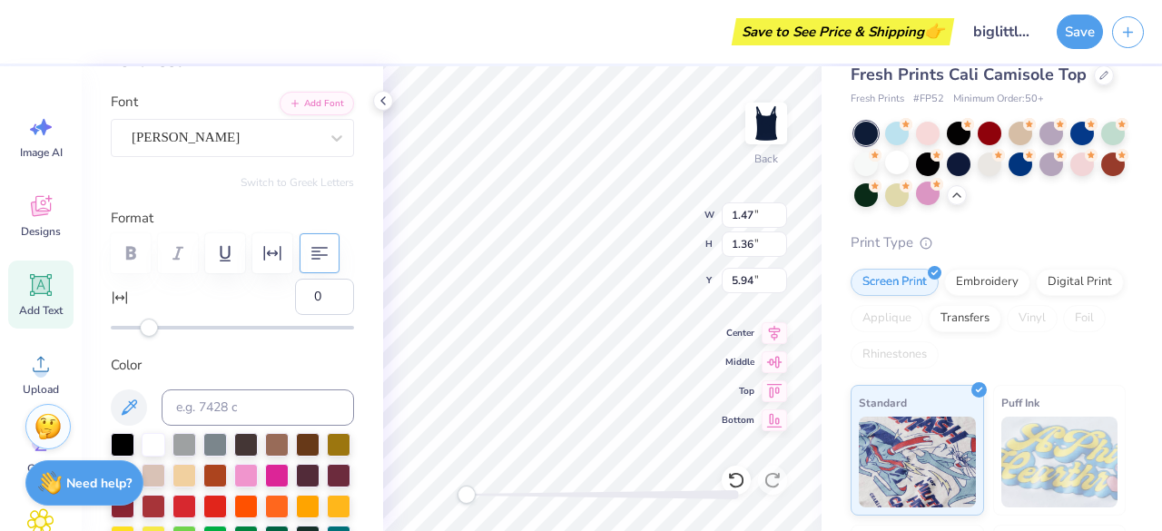
type textarea "Big"
click at [328, 129] on icon at bounding box center [337, 138] width 18 height 18
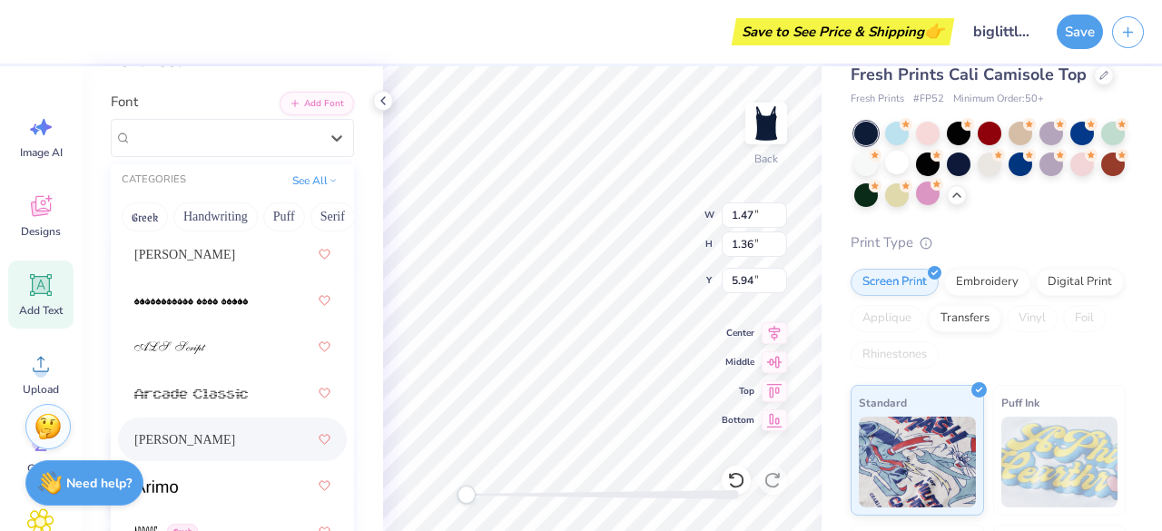
scroll to position [750, 0]
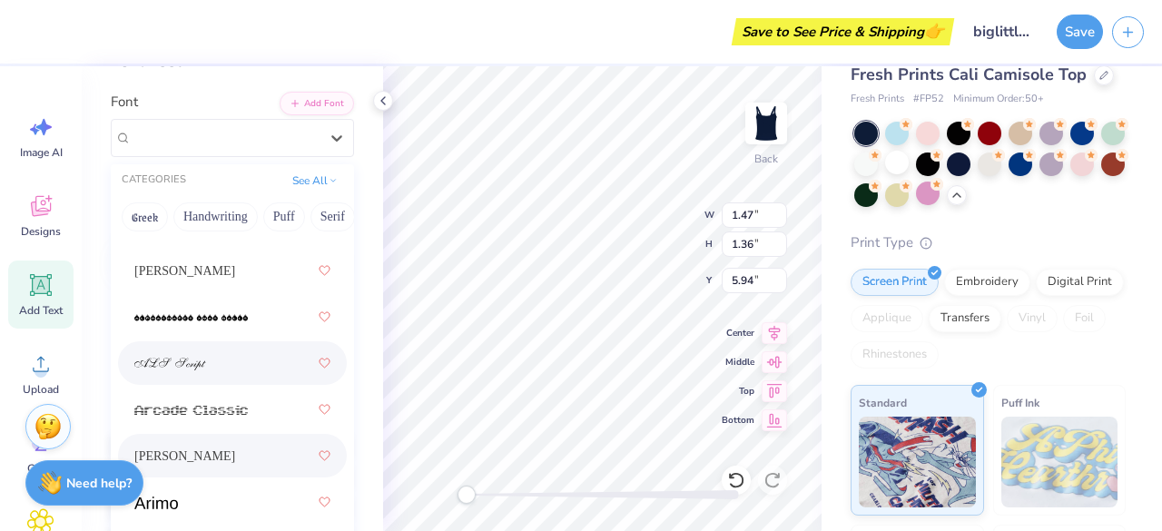
click at [162, 380] on div at bounding box center [232, 363] width 229 height 44
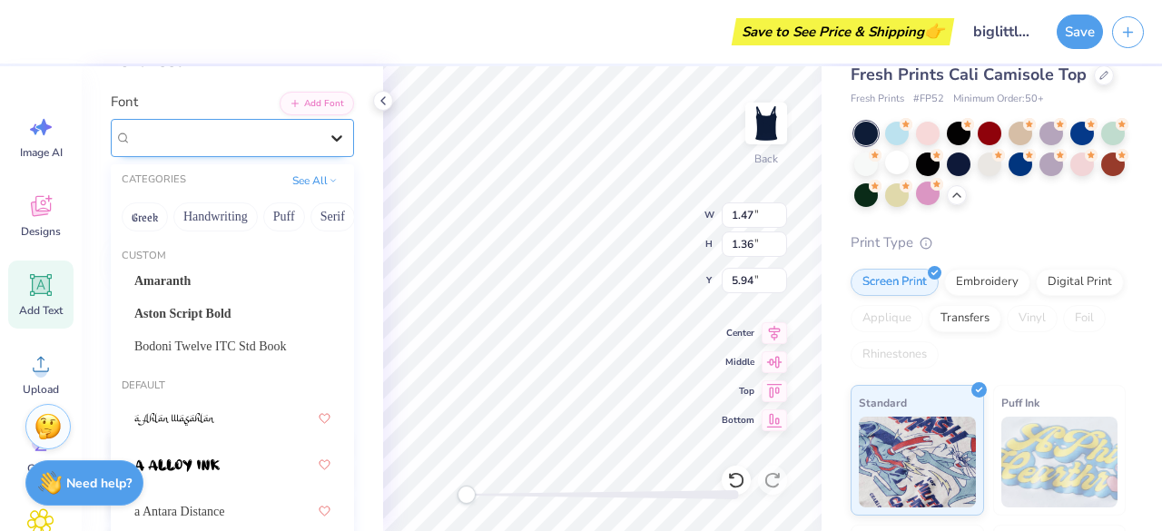
click at [328, 133] on icon at bounding box center [337, 138] width 18 height 18
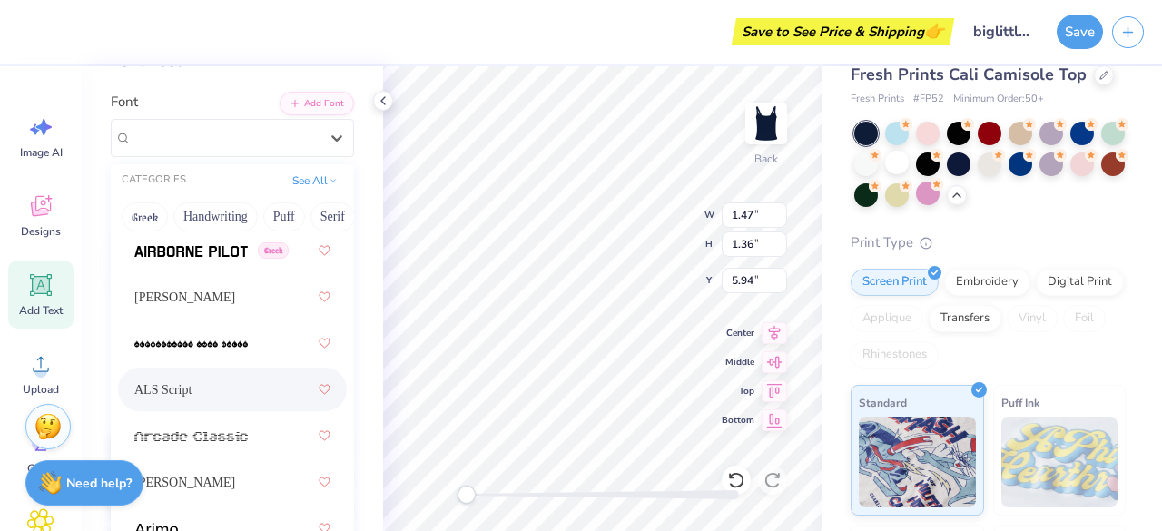
scroll to position [706, 0]
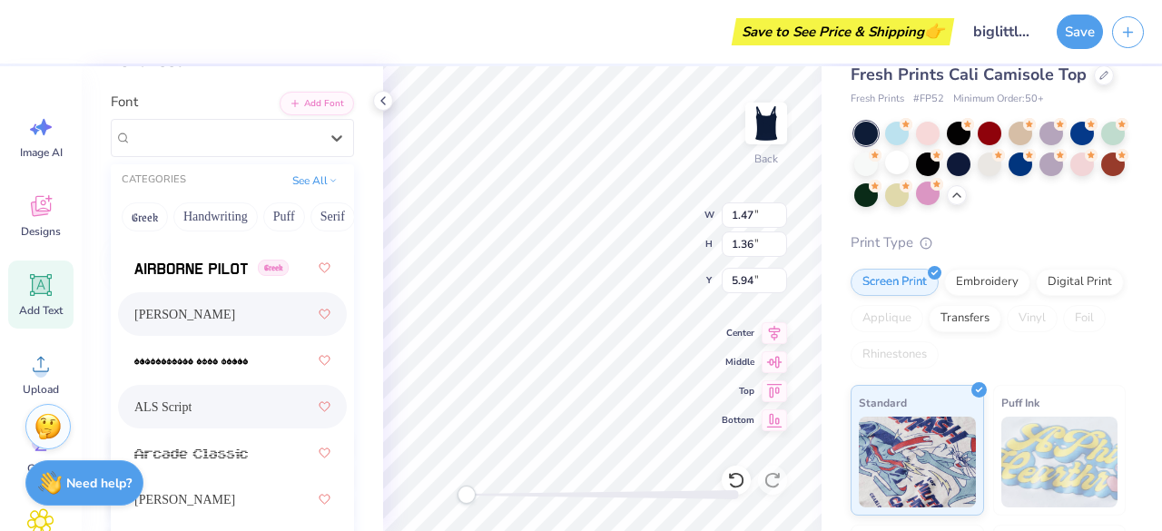
click at [204, 309] on div "[PERSON_NAME]" at bounding box center [232, 314] width 196 height 33
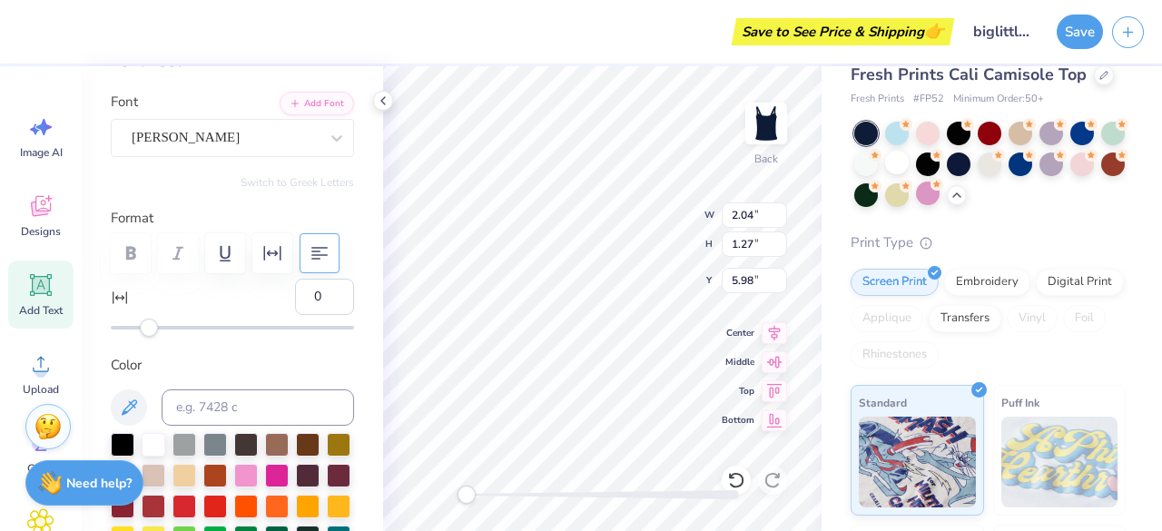
scroll to position [15, 2]
type textarea "Big"
click at [991, 276] on div "Embroidery" at bounding box center [987, 279] width 86 height 27
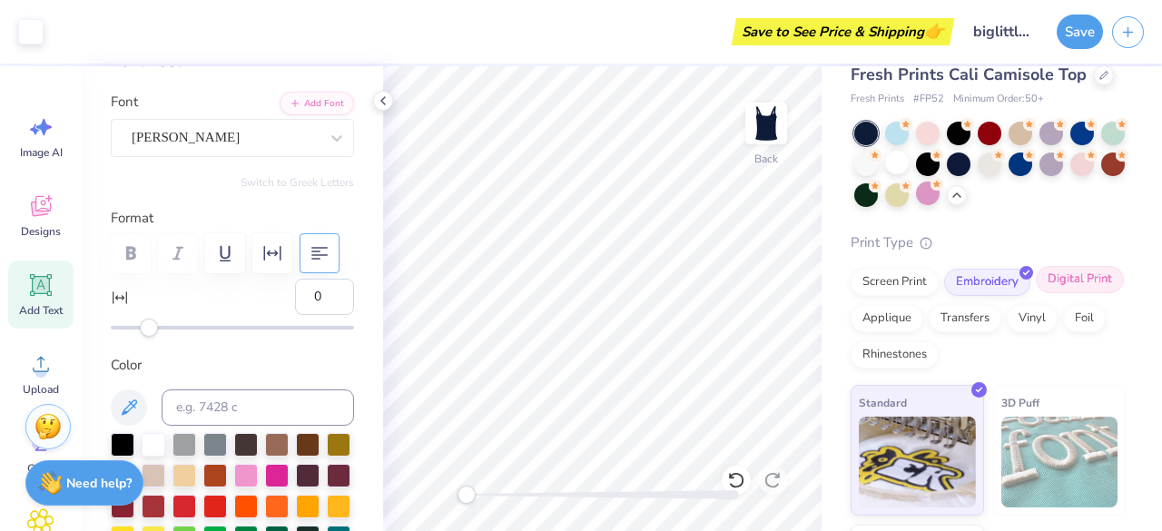
click at [1036, 293] on div "Digital Print" at bounding box center [1080, 279] width 88 height 27
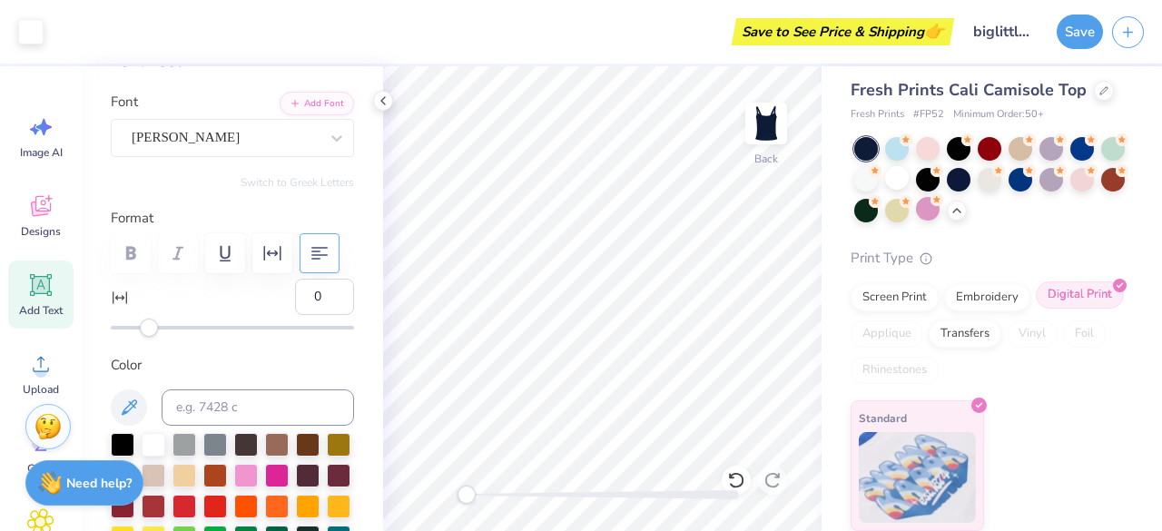
scroll to position [9, 0]
click at [1002, 333] on div "Transfers" at bounding box center [965, 332] width 73 height 27
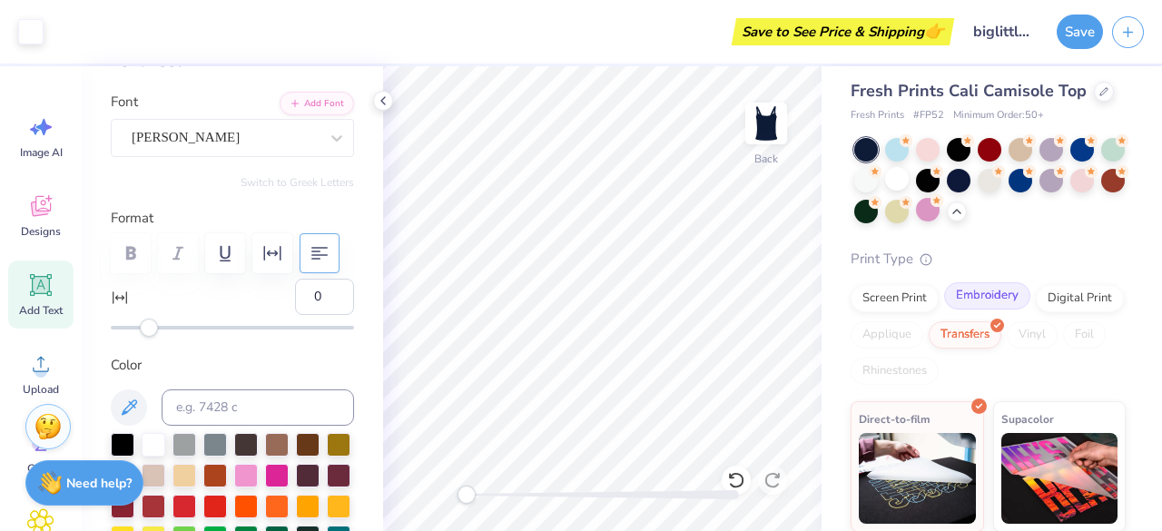
click at [988, 297] on div "Embroidery" at bounding box center [987, 295] width 86 height 27
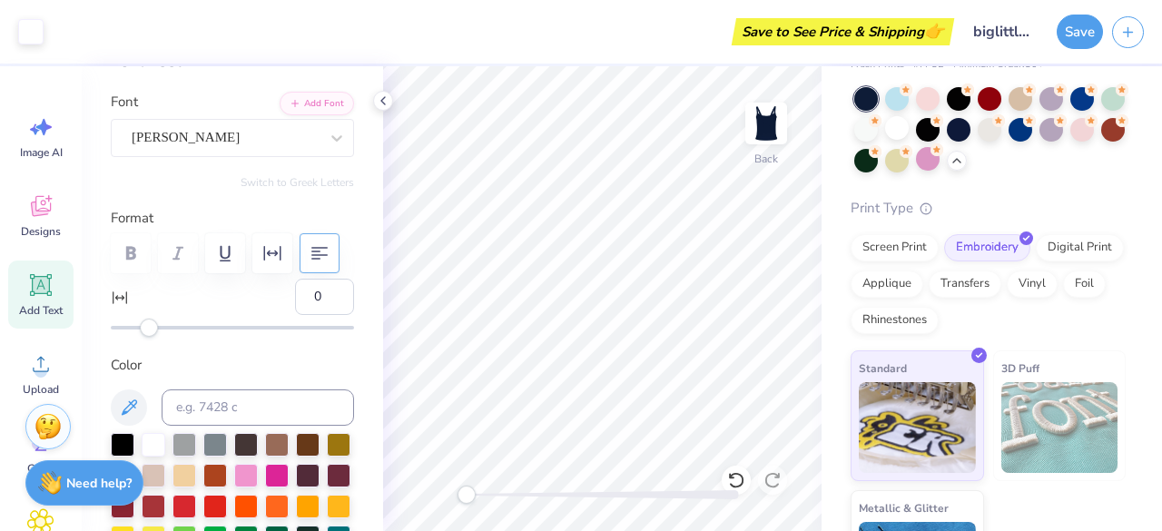
scroll to position [45, 0]
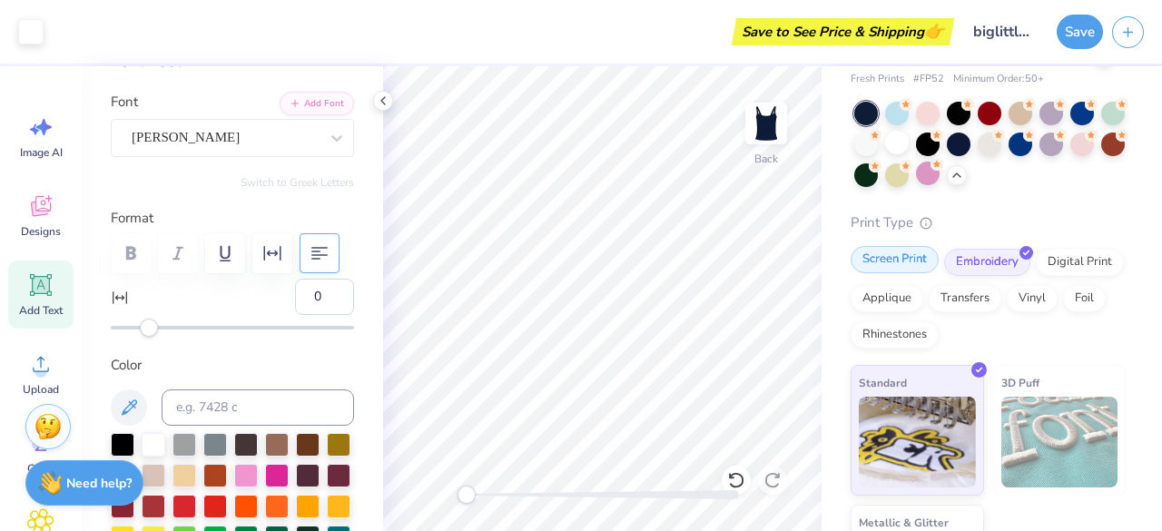
click at [913, 259] on div "Screen Print" at bounding box center [895, 259] width 88 height 27
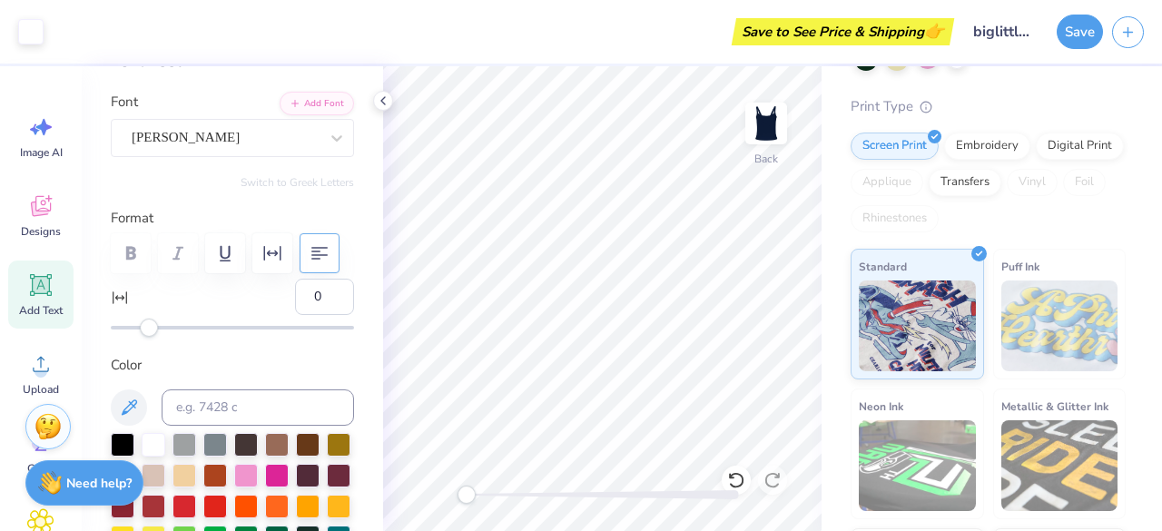
scroll to position [169, 0]
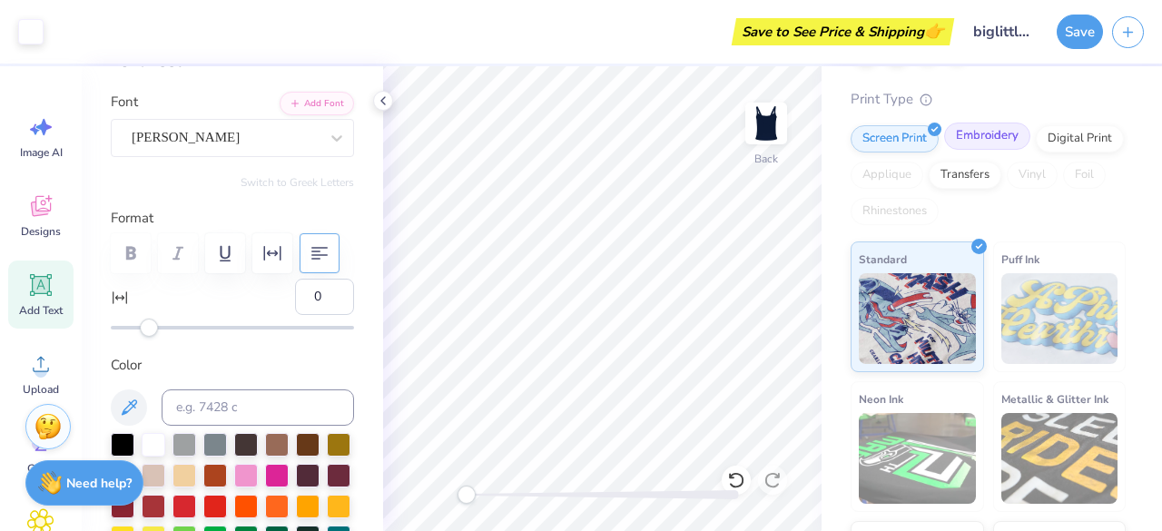
click at [999, 141] on div "Embroidery" at bounding box center [987, 136] width 86 height 27
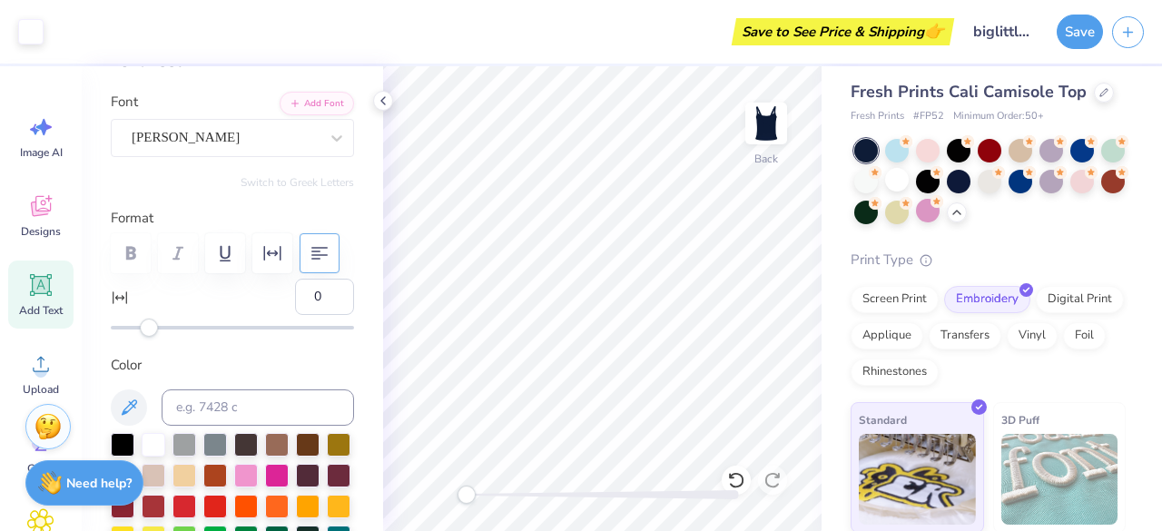
scroll to position [0, 0]
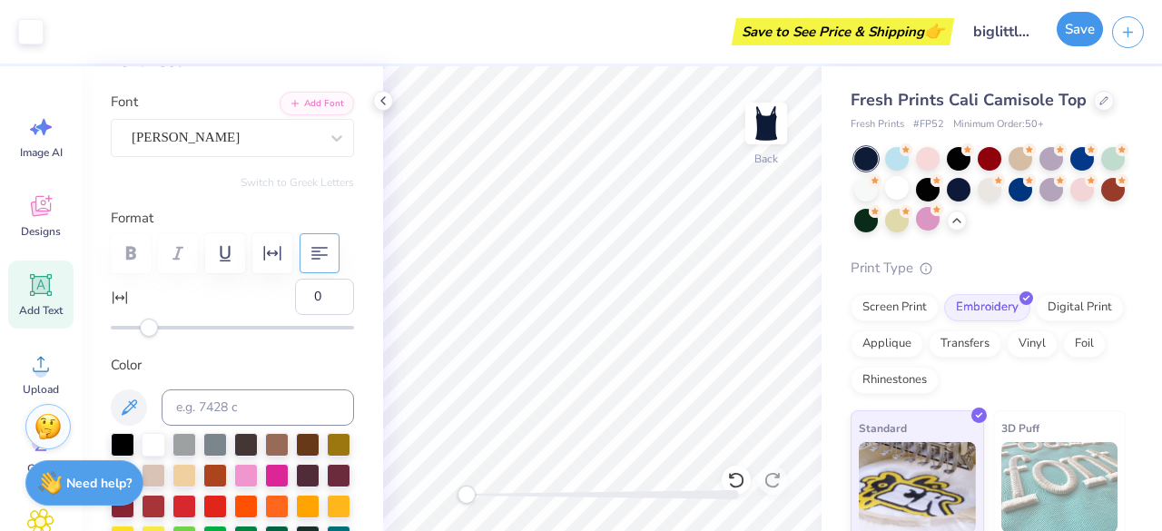
click at [1076, 44] on button "Save" at bounding box center [1080, 29] width 46 height 35
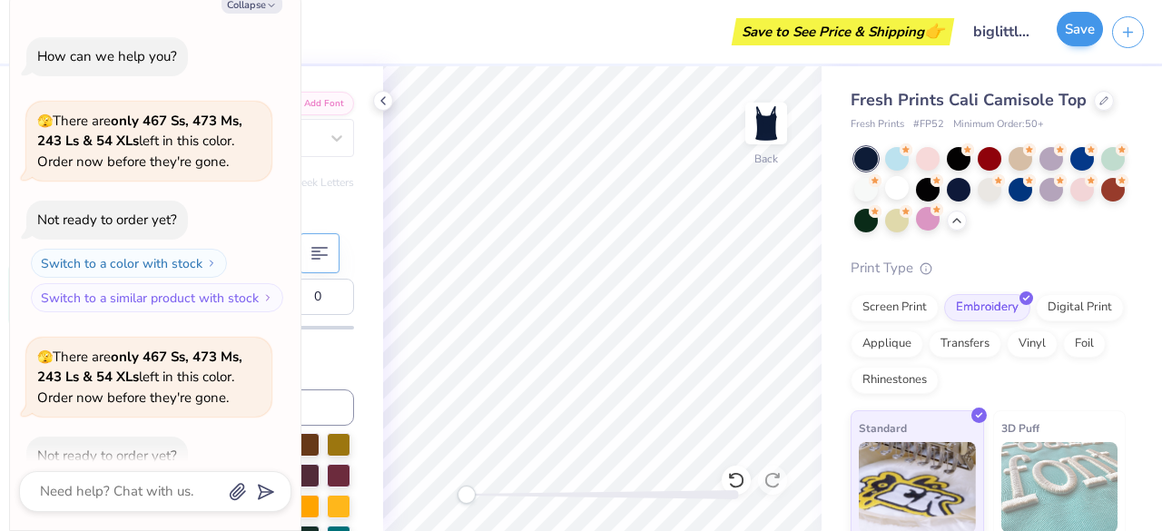
scroll to position [868, 0]
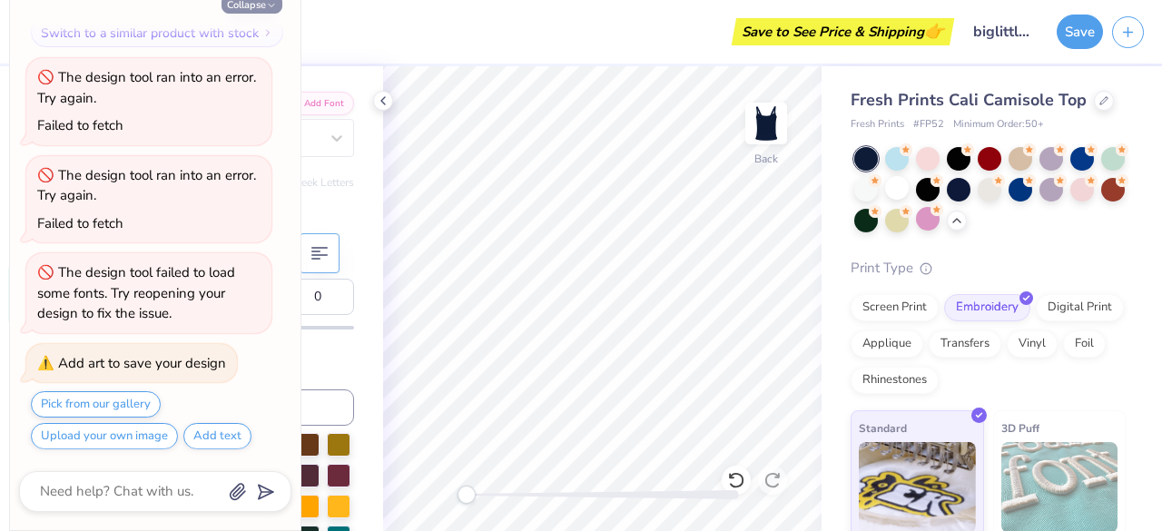
click at [258, 4] on button "Collapse" at bounding box center [252, 4] width 61 height 19
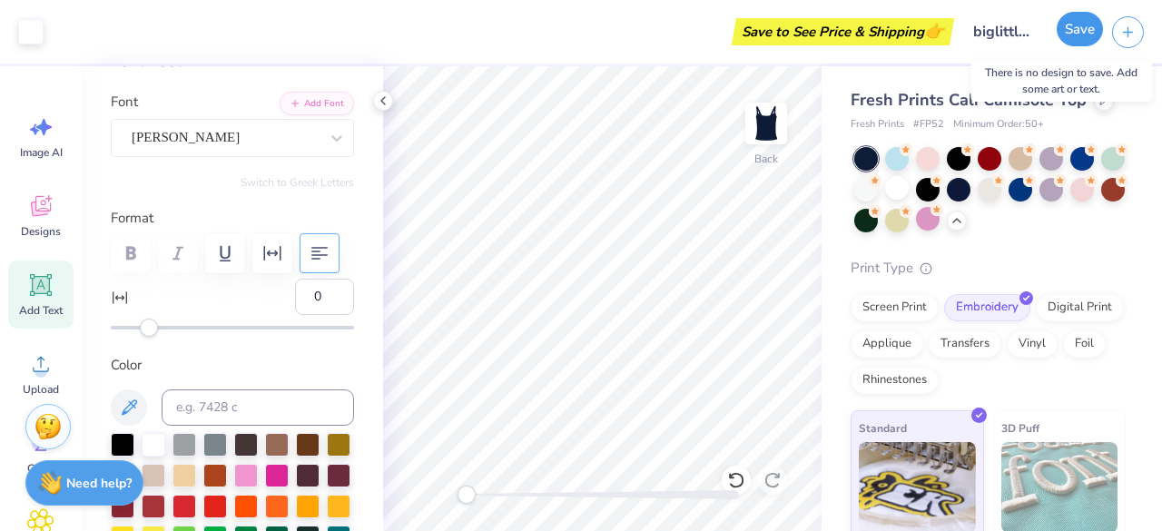
click at [1083, 37] on button "Save" at bounding box center [1080, 29] width 46 height 35
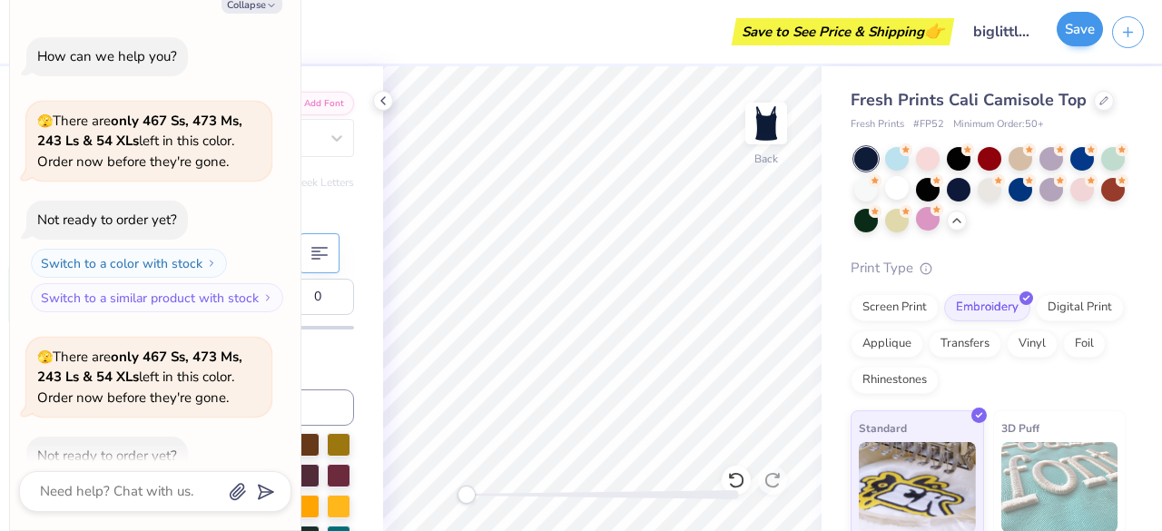
scroll to position [983, 0]
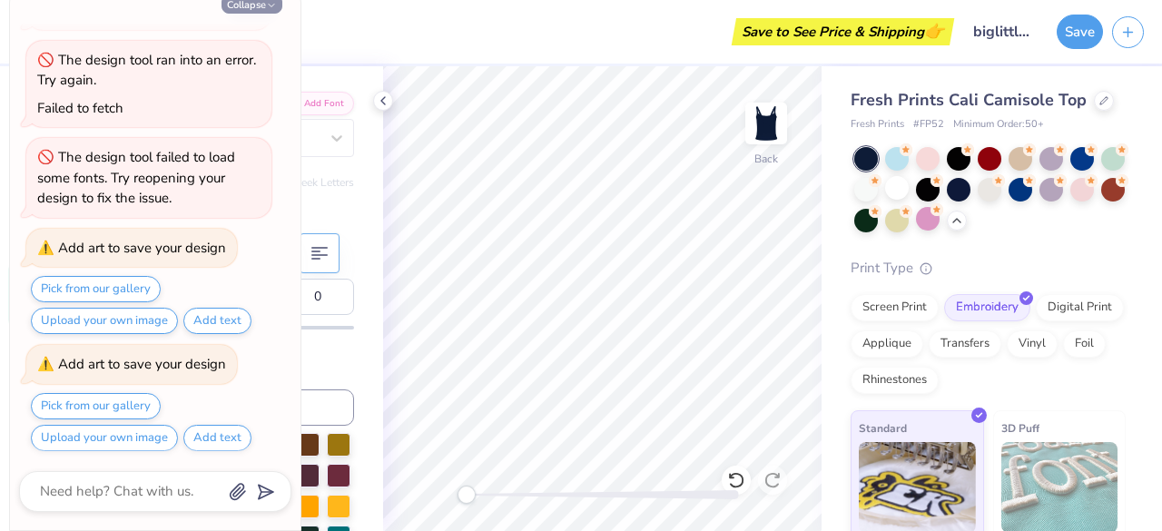
click at [259, 9] on button "Collapse" at bounding box center [252, 4] width 61 height 19
type textarea "x"
